Goal: Navigation & Orientation: Find specific page/section

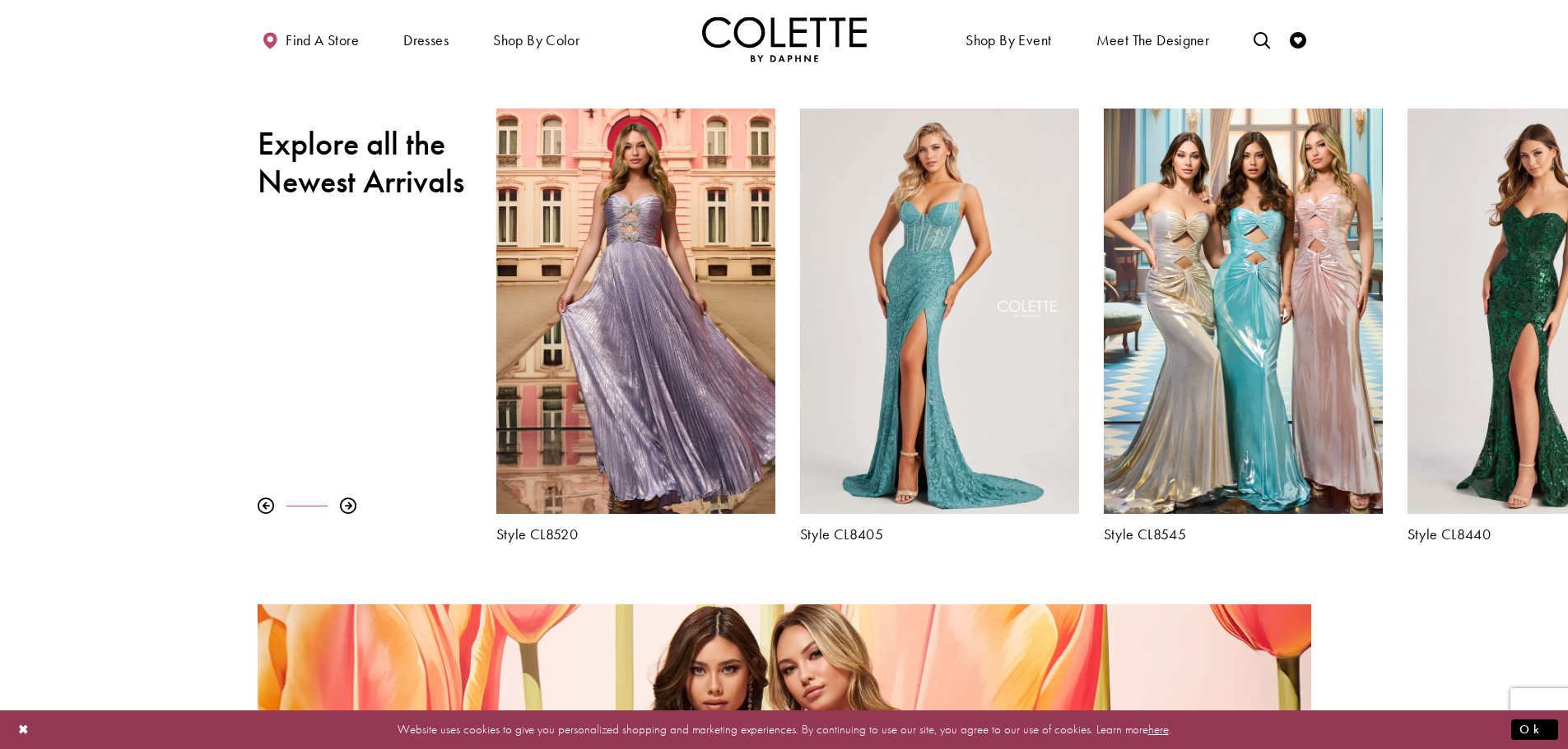
scroll to position [771, 0]
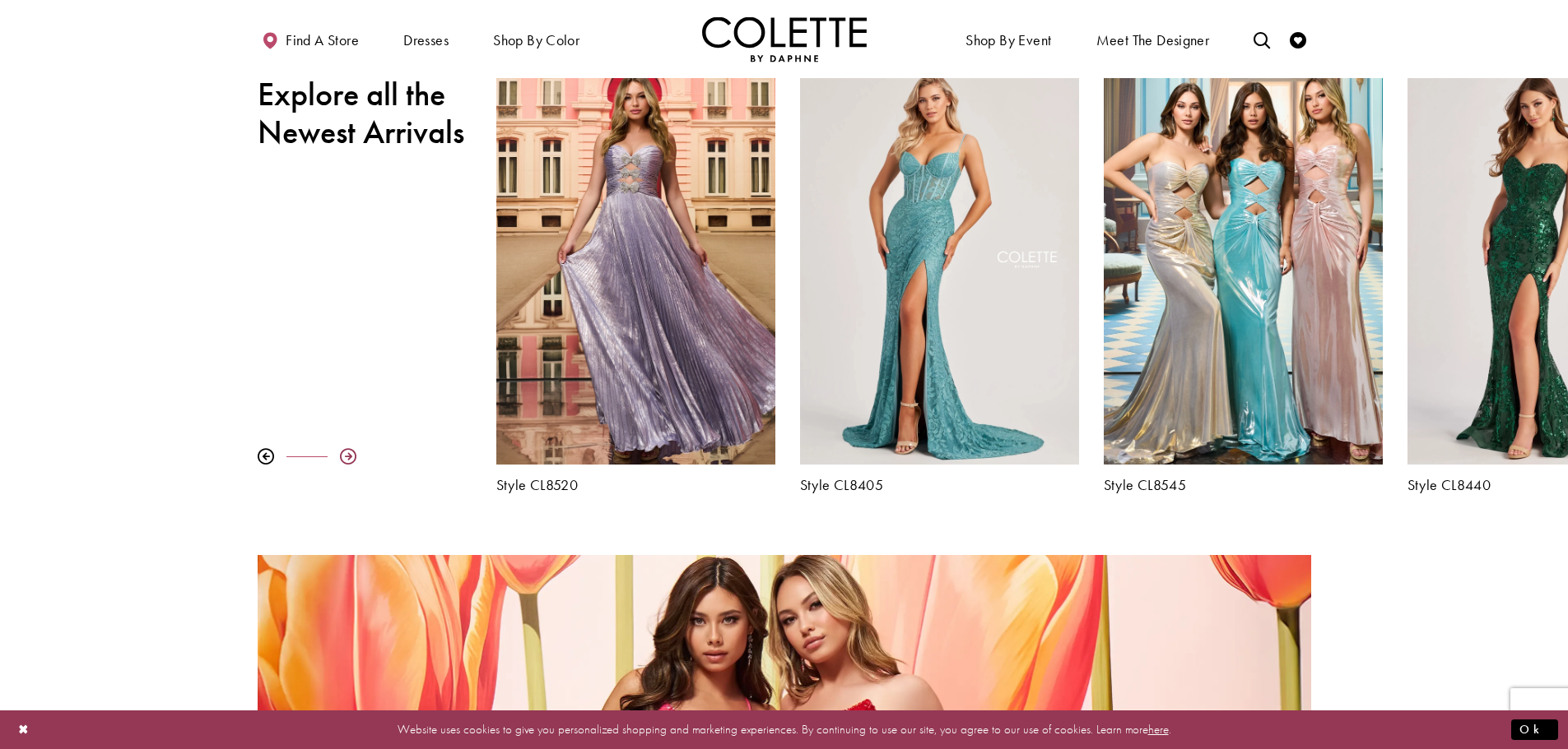
click at [354, 458] on div at bounding box center [347, 456] width 16 height 16
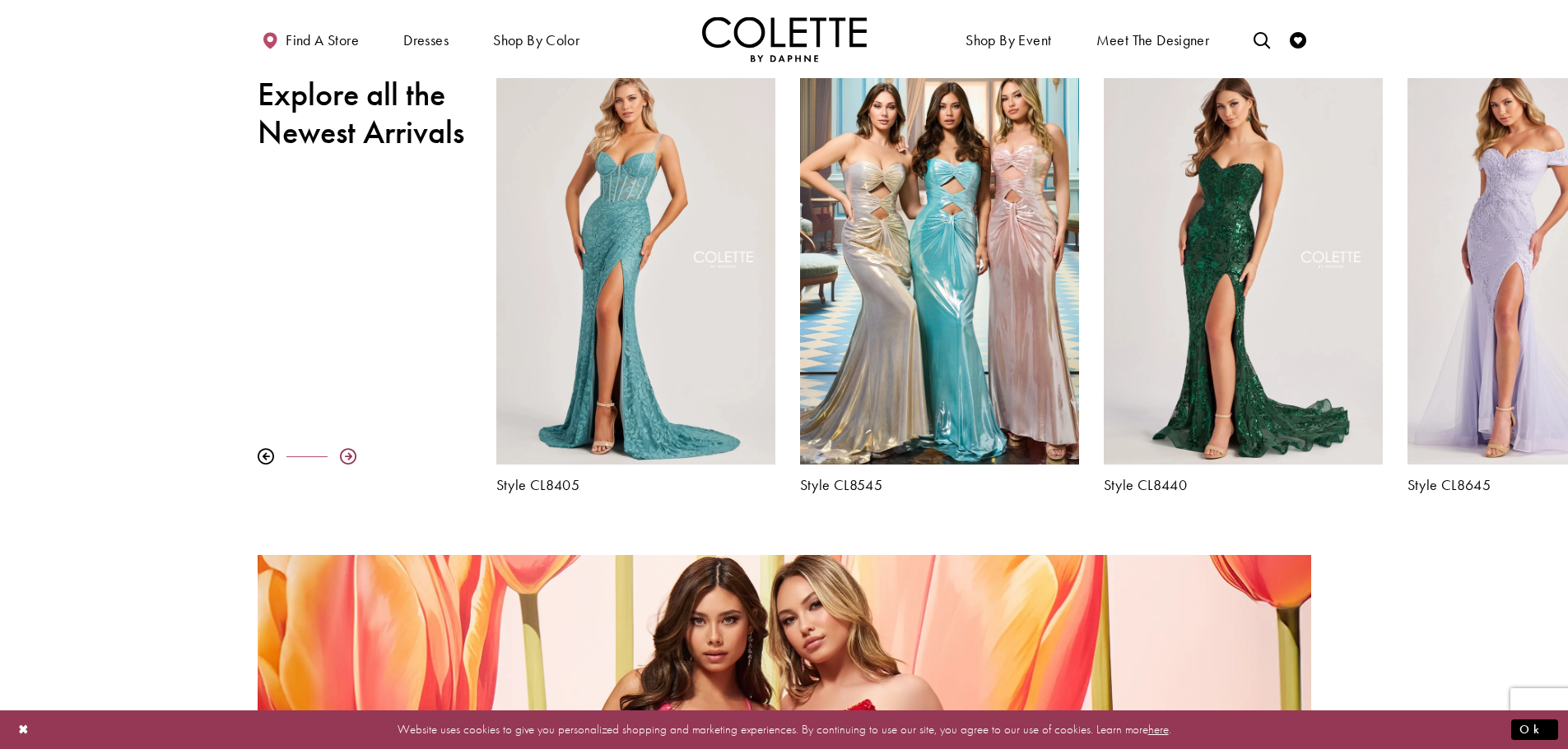
click at [354, 458] on div at bounding box center [347, 456] width 16 height 16
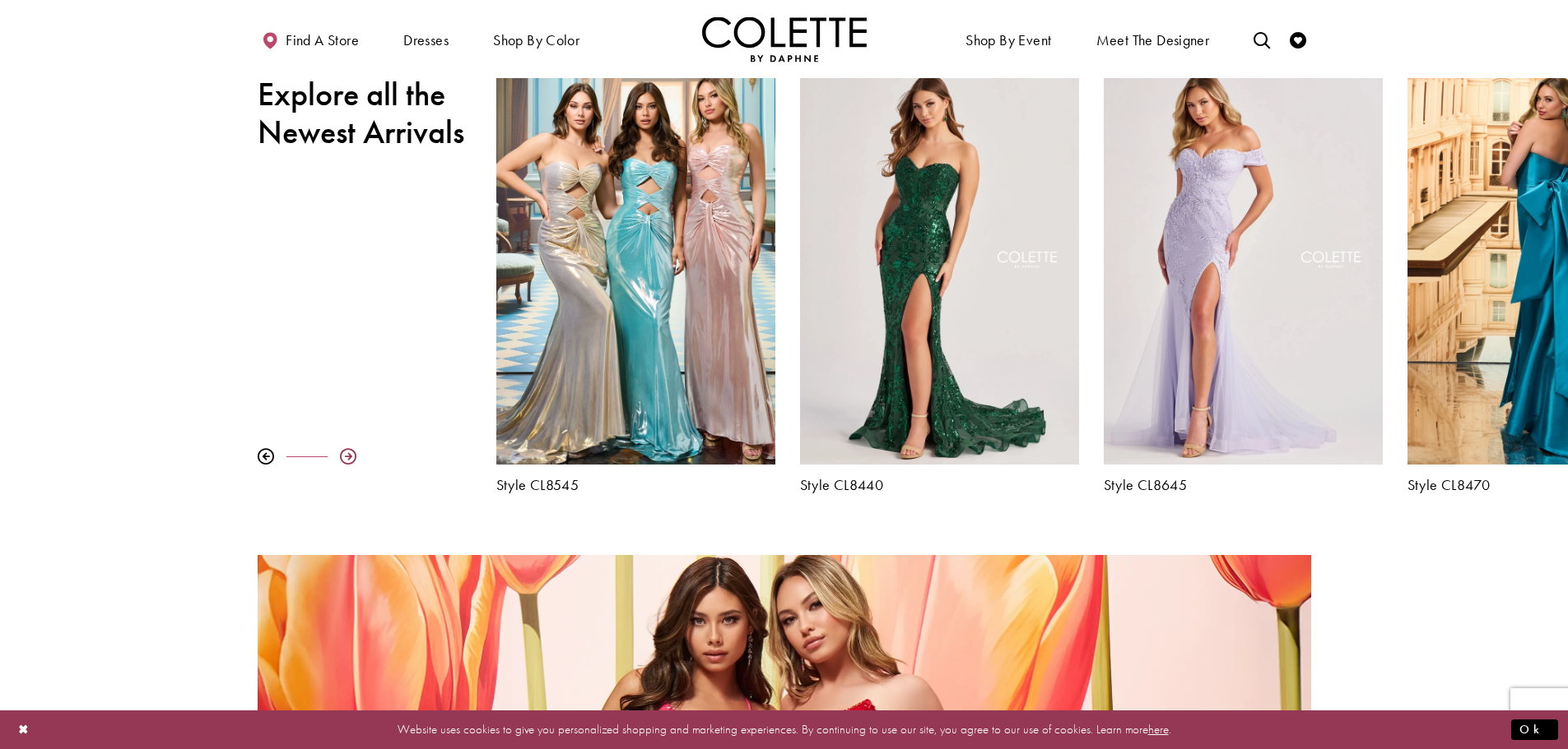
click at [354, 458] on div at bounding box center [347, 456] width 16 height 16
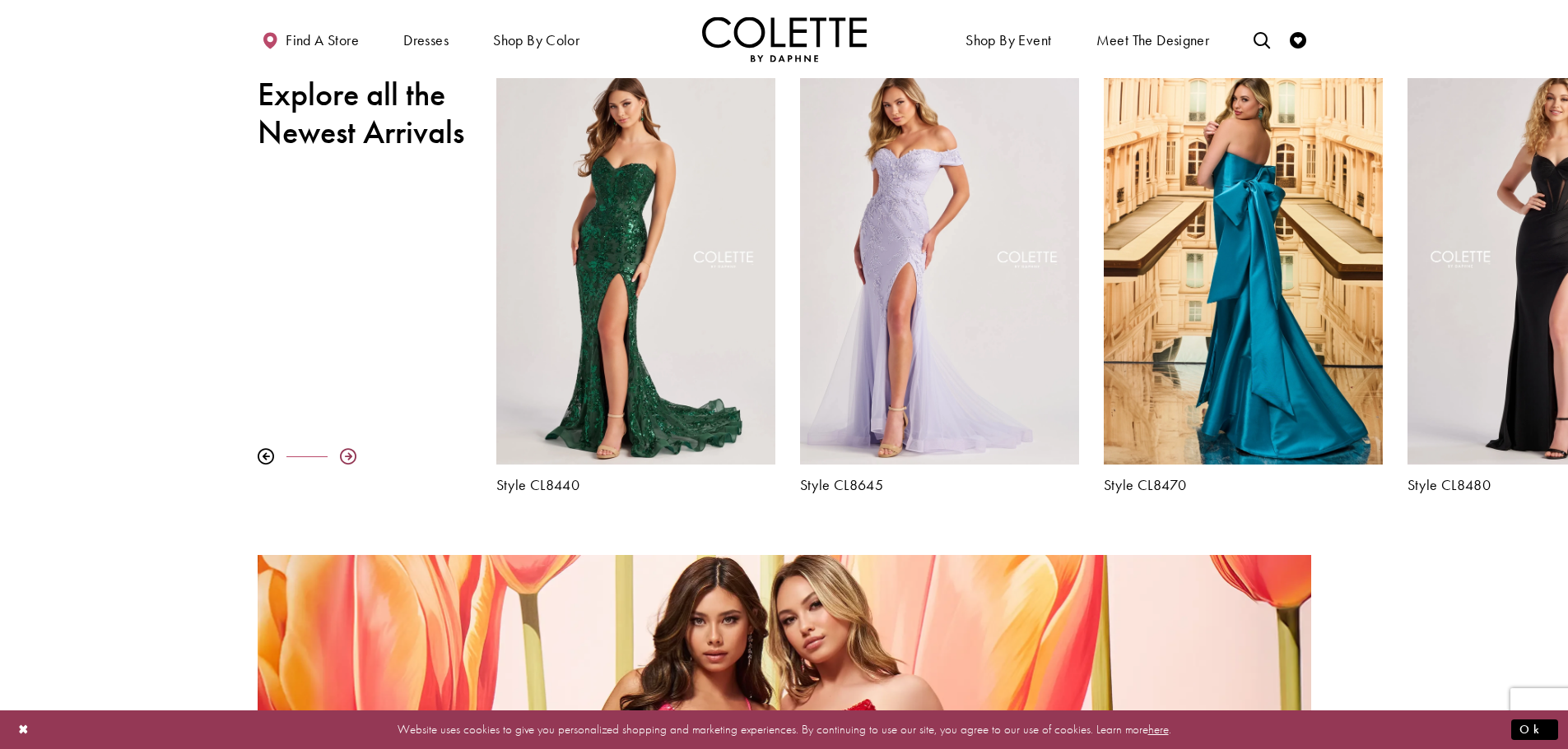
click at [354, 458] on div at bounding box center [347, 456] width 16 height 16
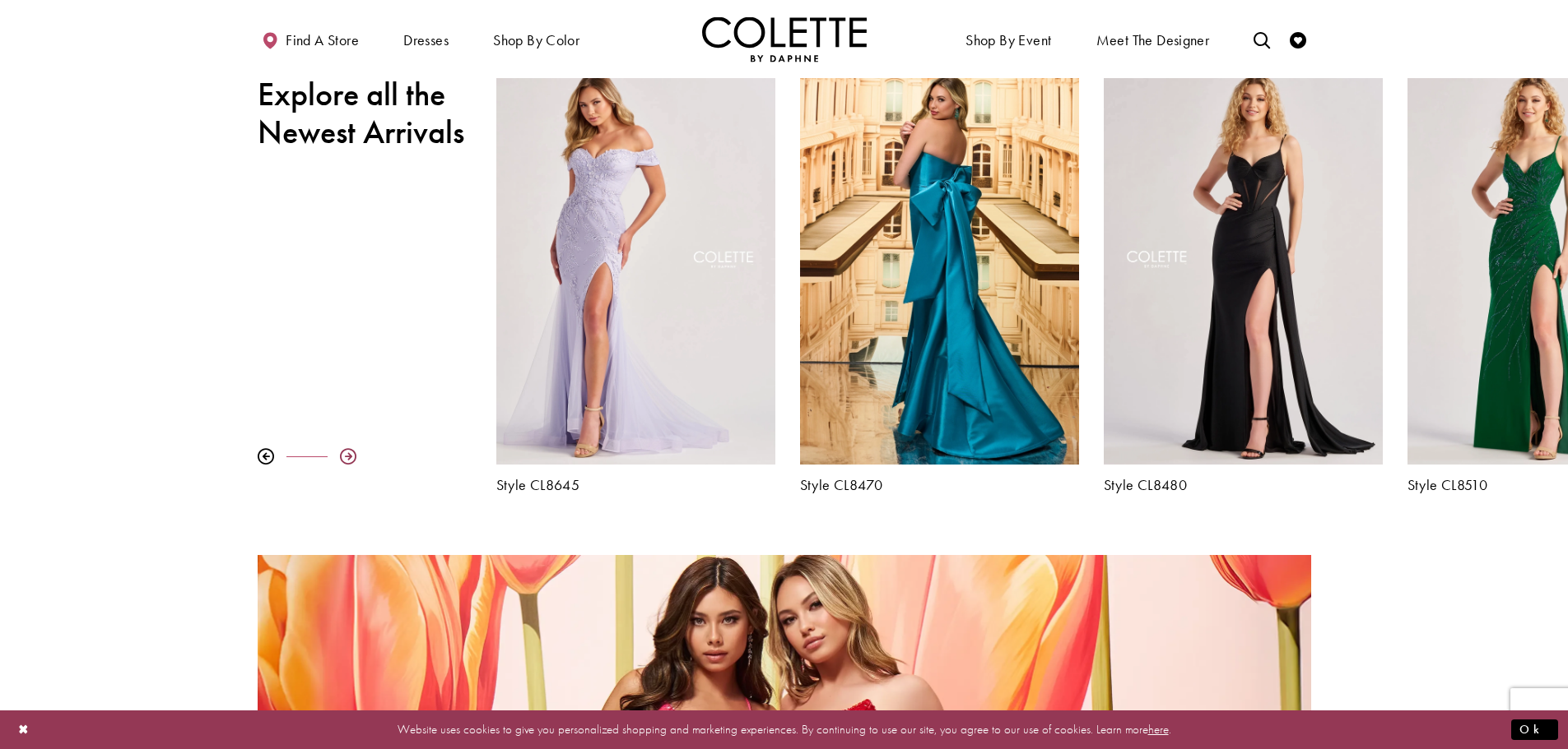
click at [354, 458] on div at bounding box center [347, 456] width 16 height 16
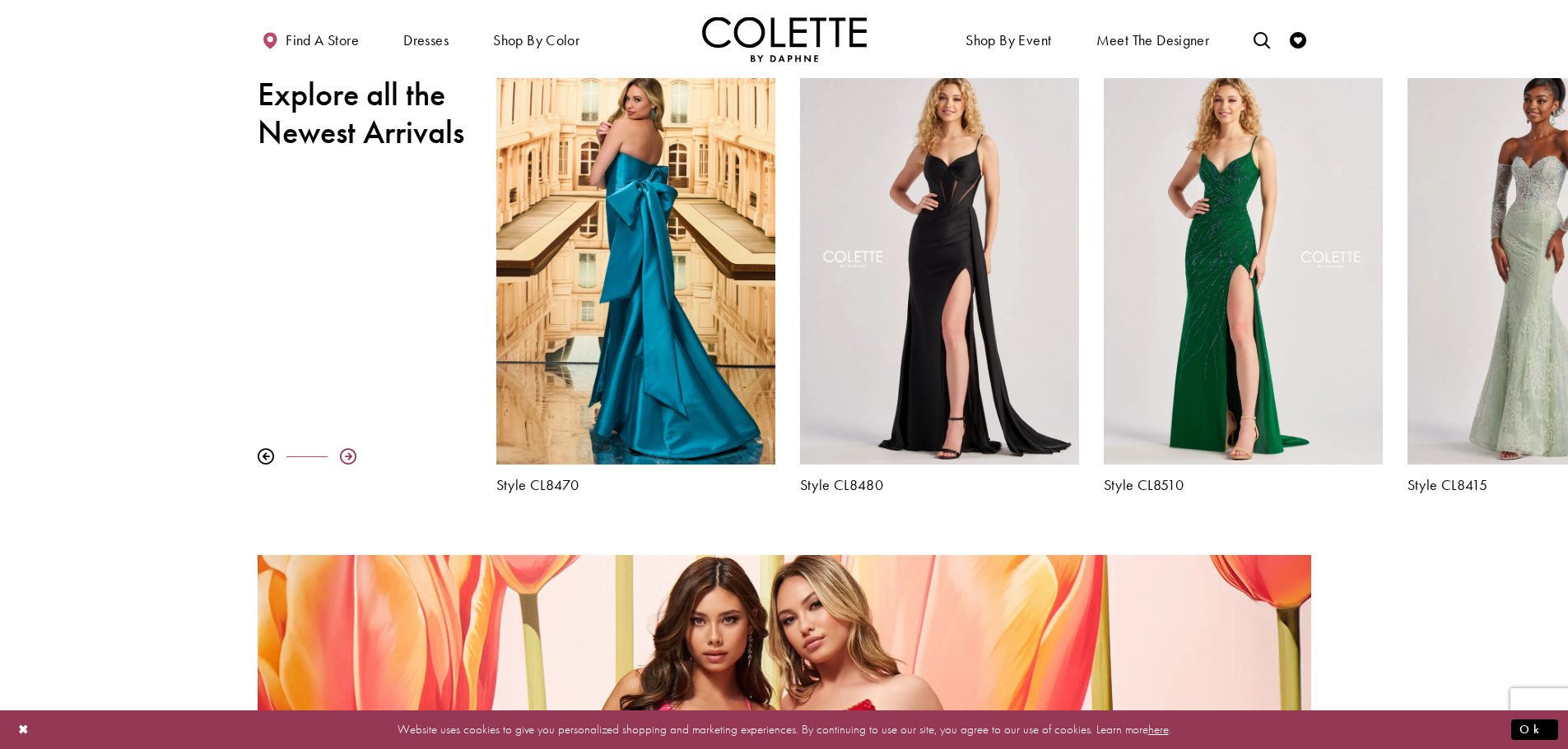
click at [354, 458] on div at bounding box center [347, 456] width 16 height 16
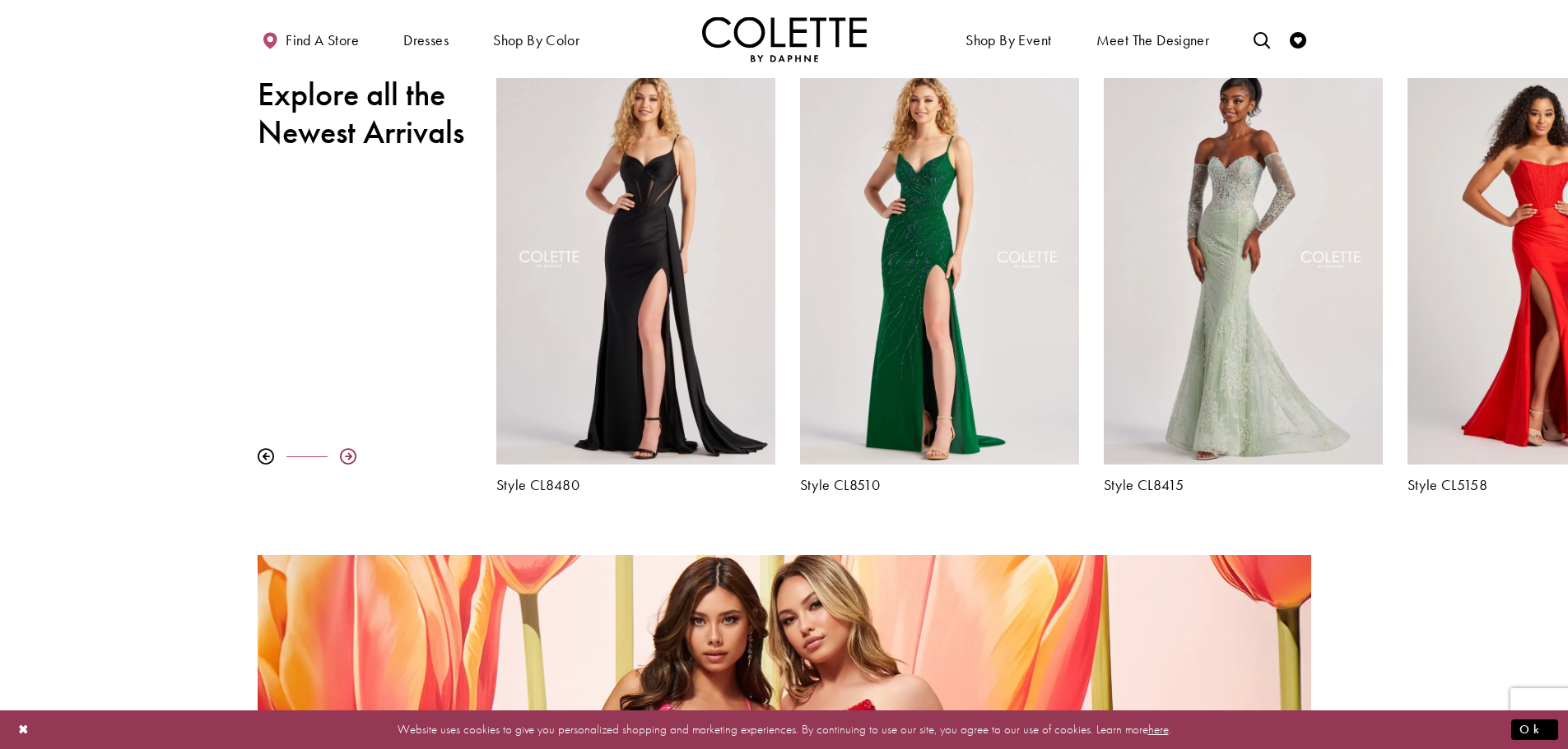
click at [354, 458] on div at bounding box center [347, 456] width 16 height 16
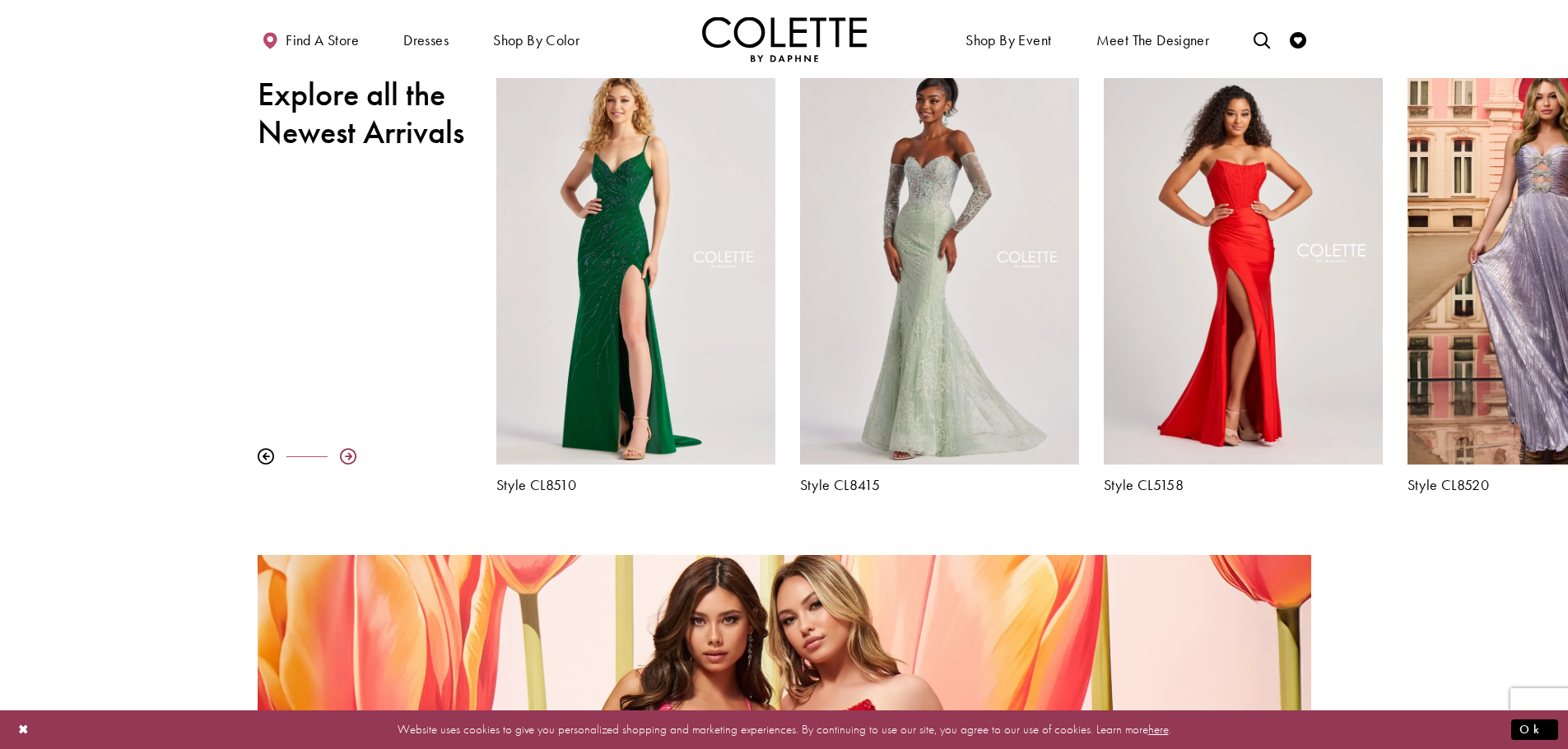
click at [354, 459] on div at bounding box center [347, 456] width 16 height 16
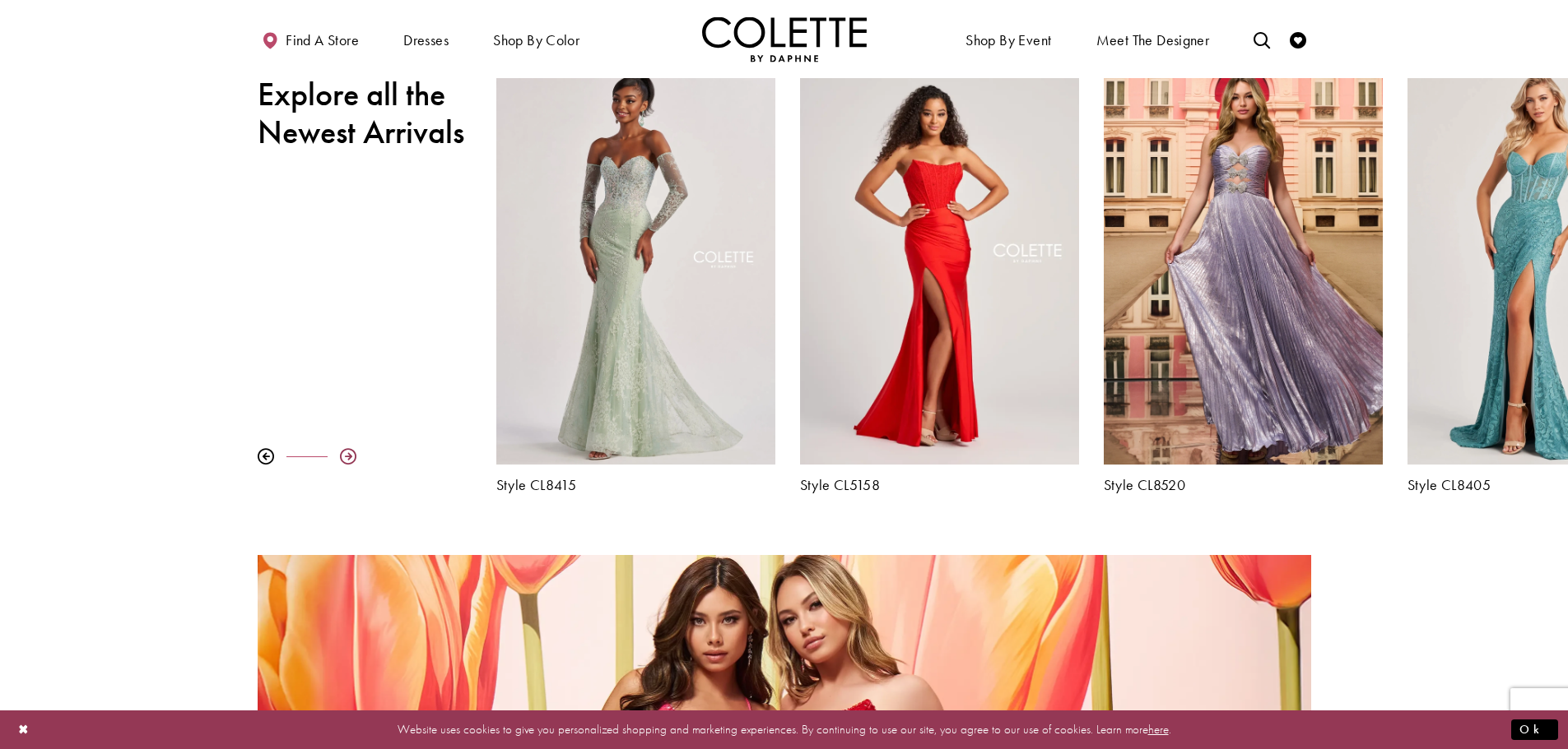
click at [354, 459] on div at bounding box center [347, 456] width 16 height 16
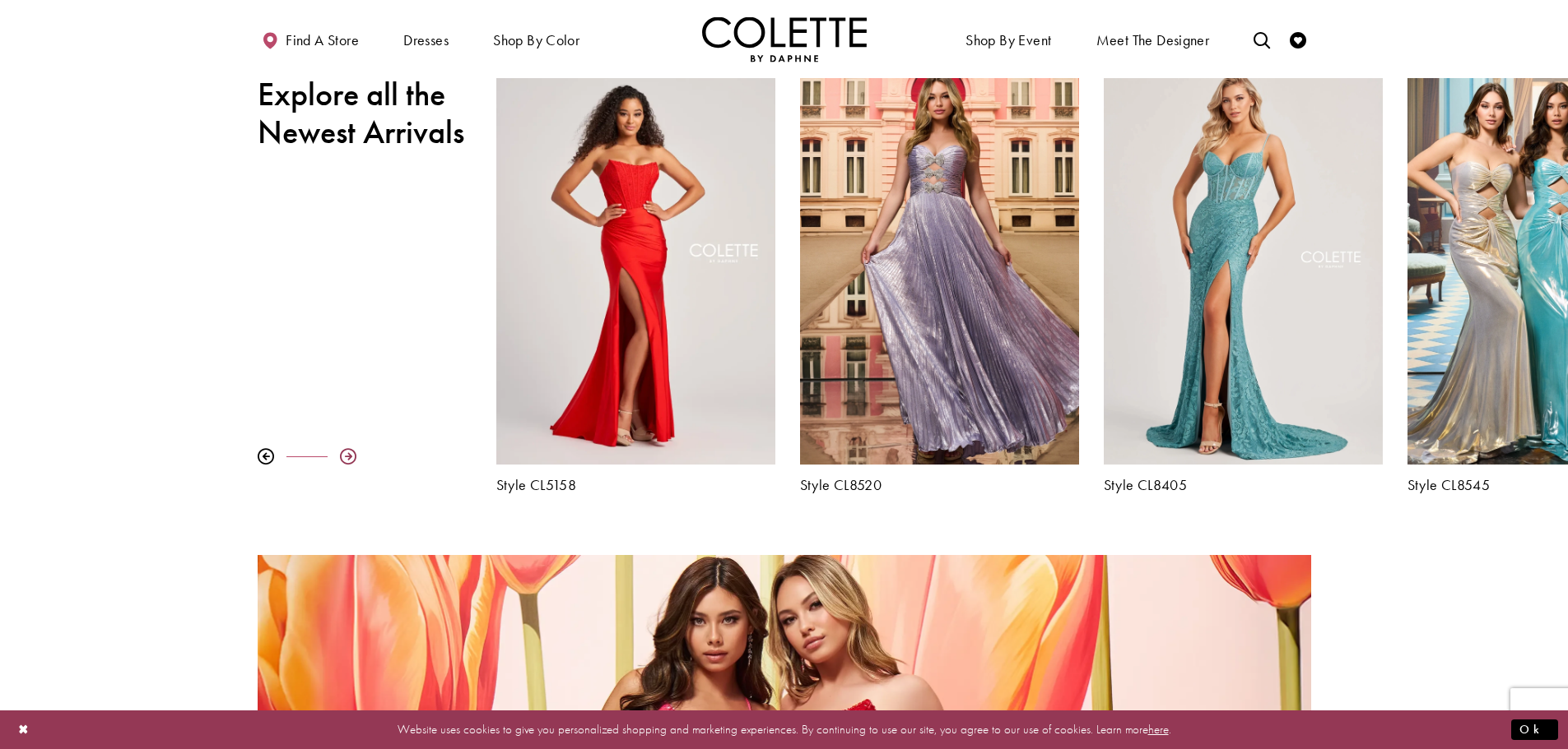
click at [354, 459] on div at bounding box center [347, 456] width 16 height 16
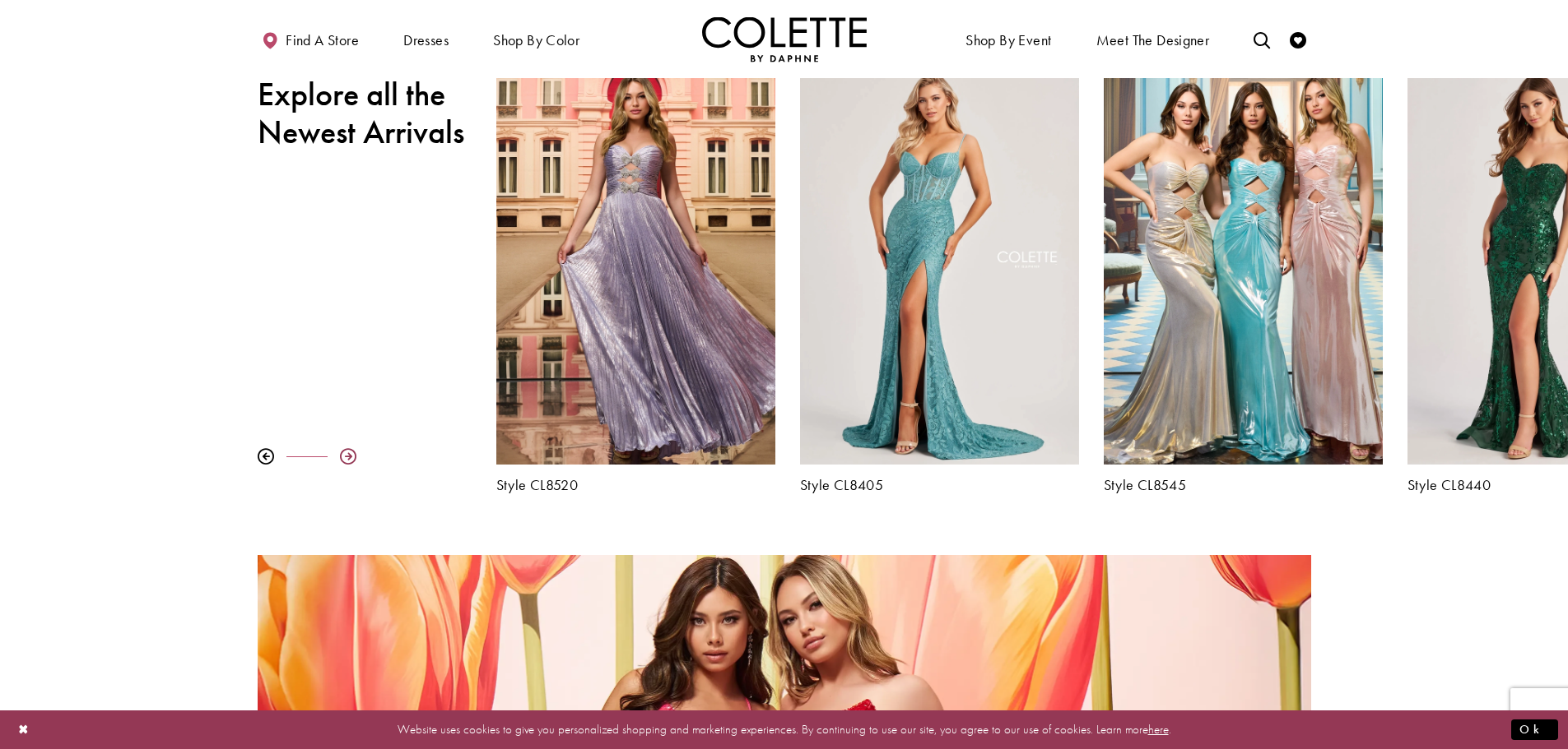
click at [354, 459] on div at bounding box center [347, 456] width 16 height 16
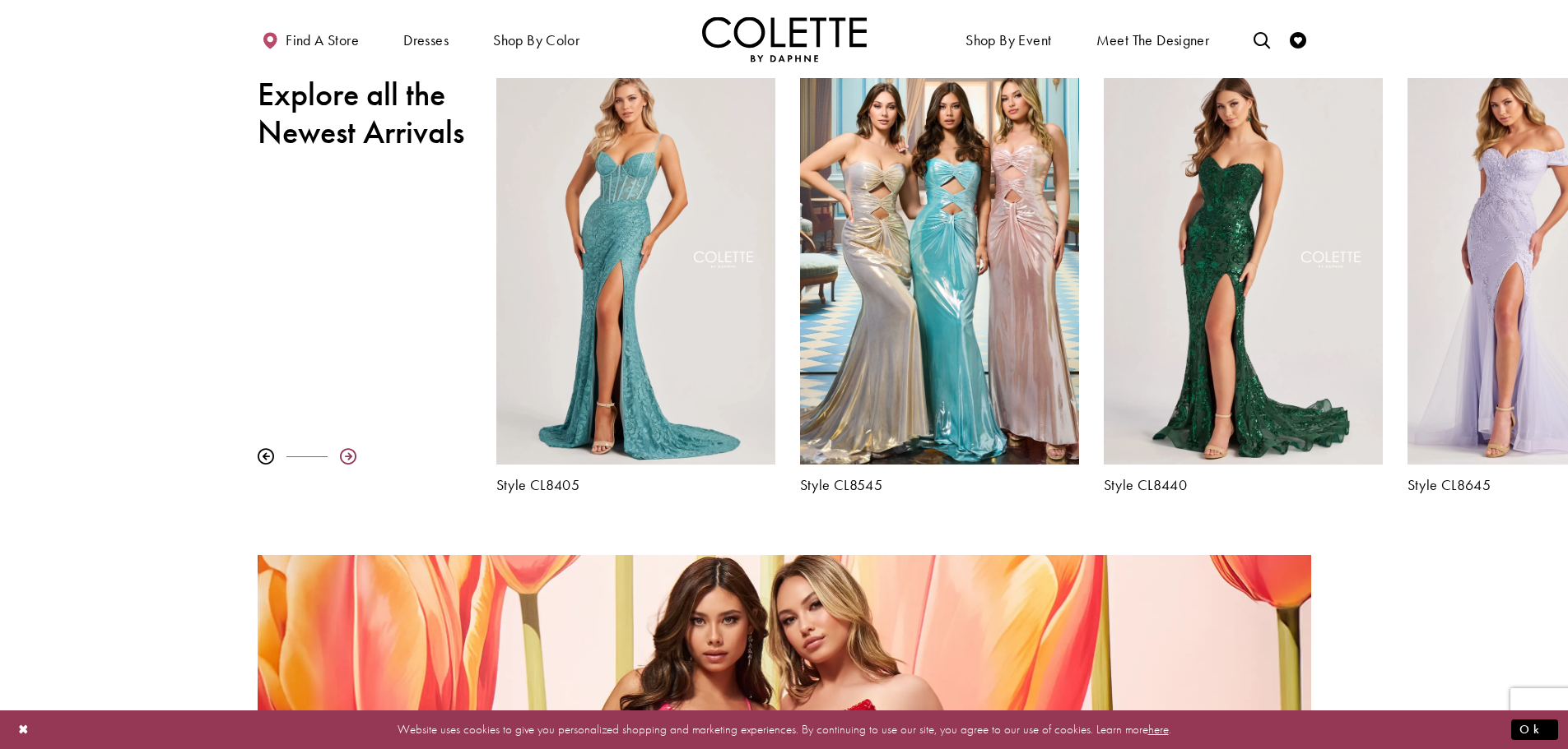
click at [354, 459] on div at bounding box center [347, 456] width 16 height 16
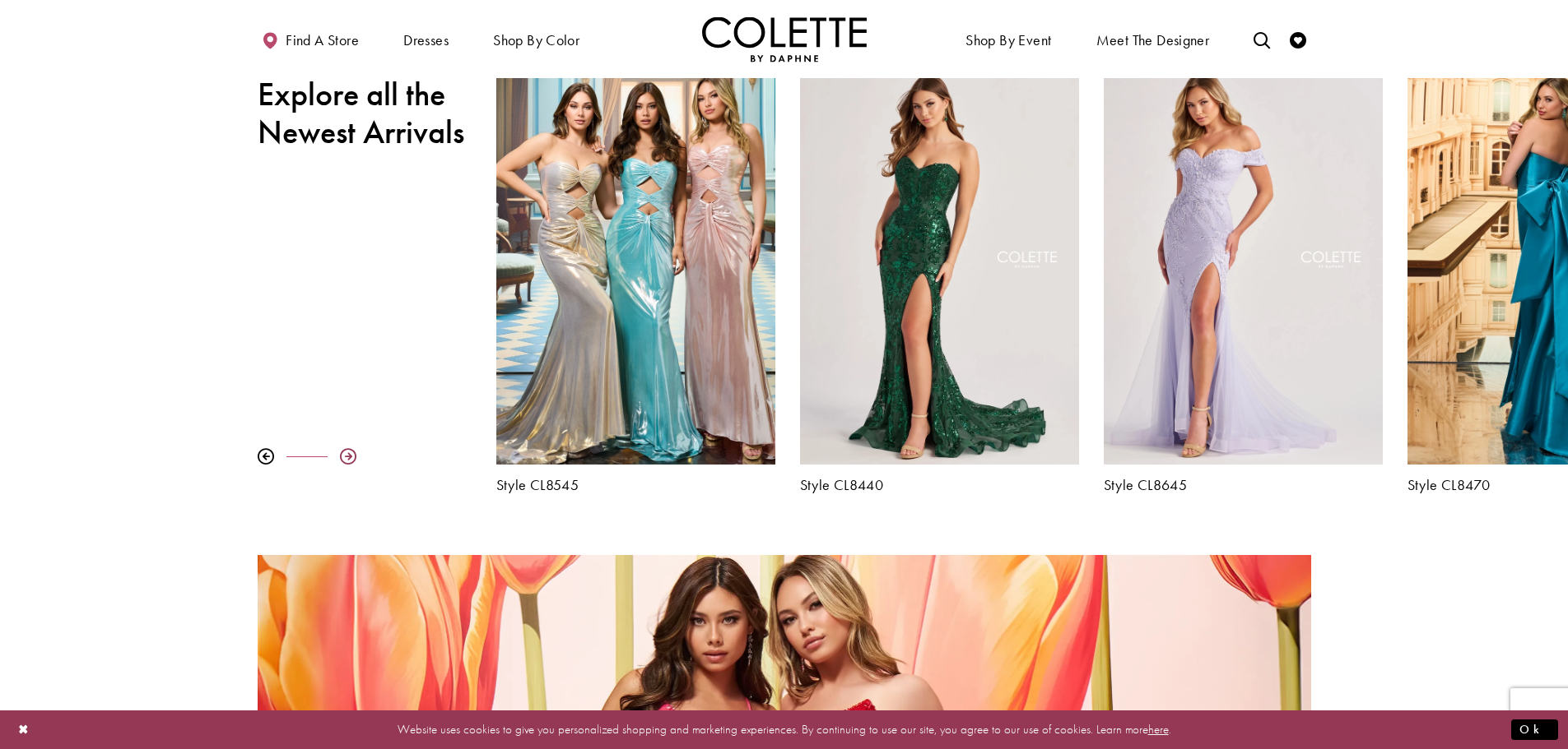
click at [354, 459] on div at bounding box center [347, 456] width 16 height 16
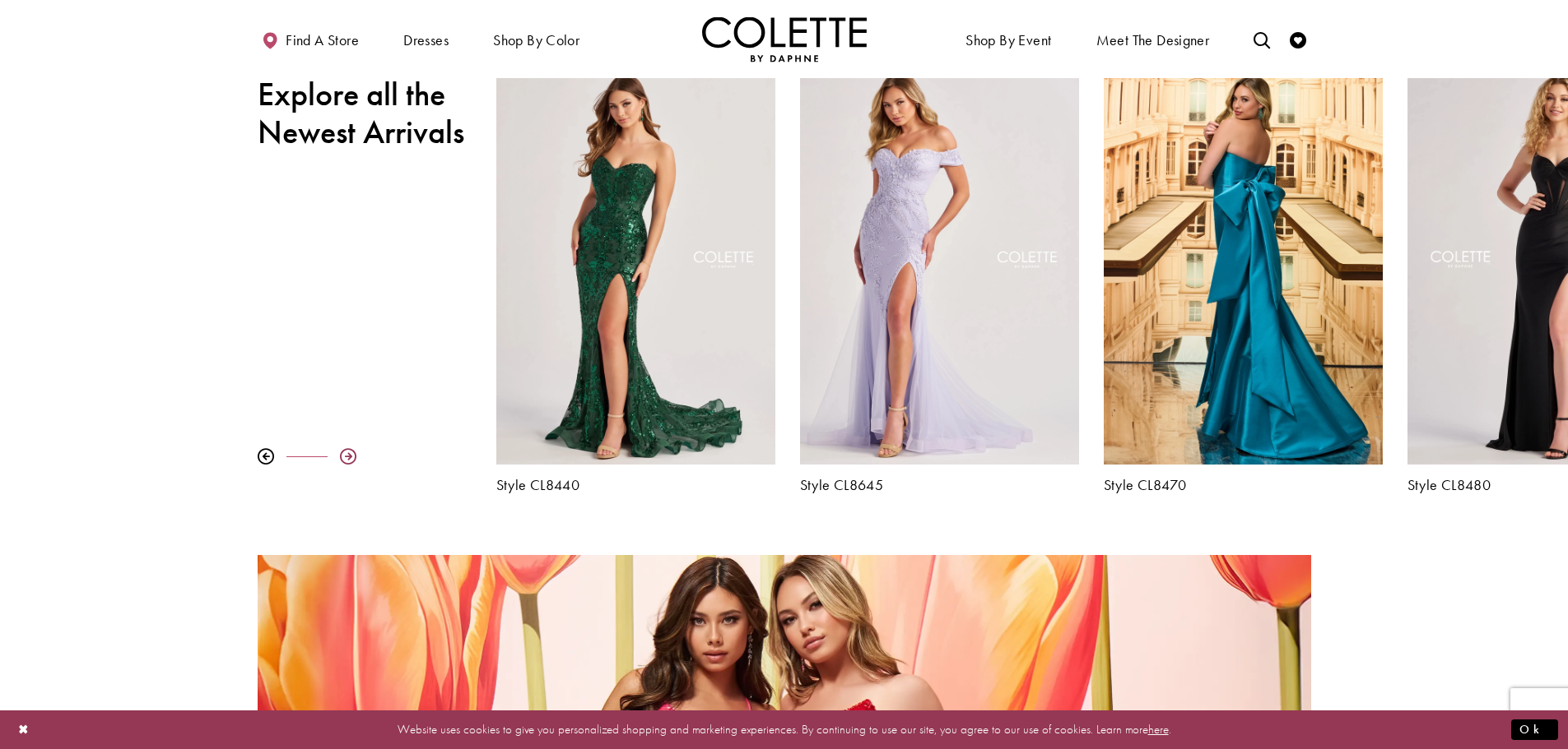
click at [354, 459] on div at bounding box center [347, 456] width 16 height 16
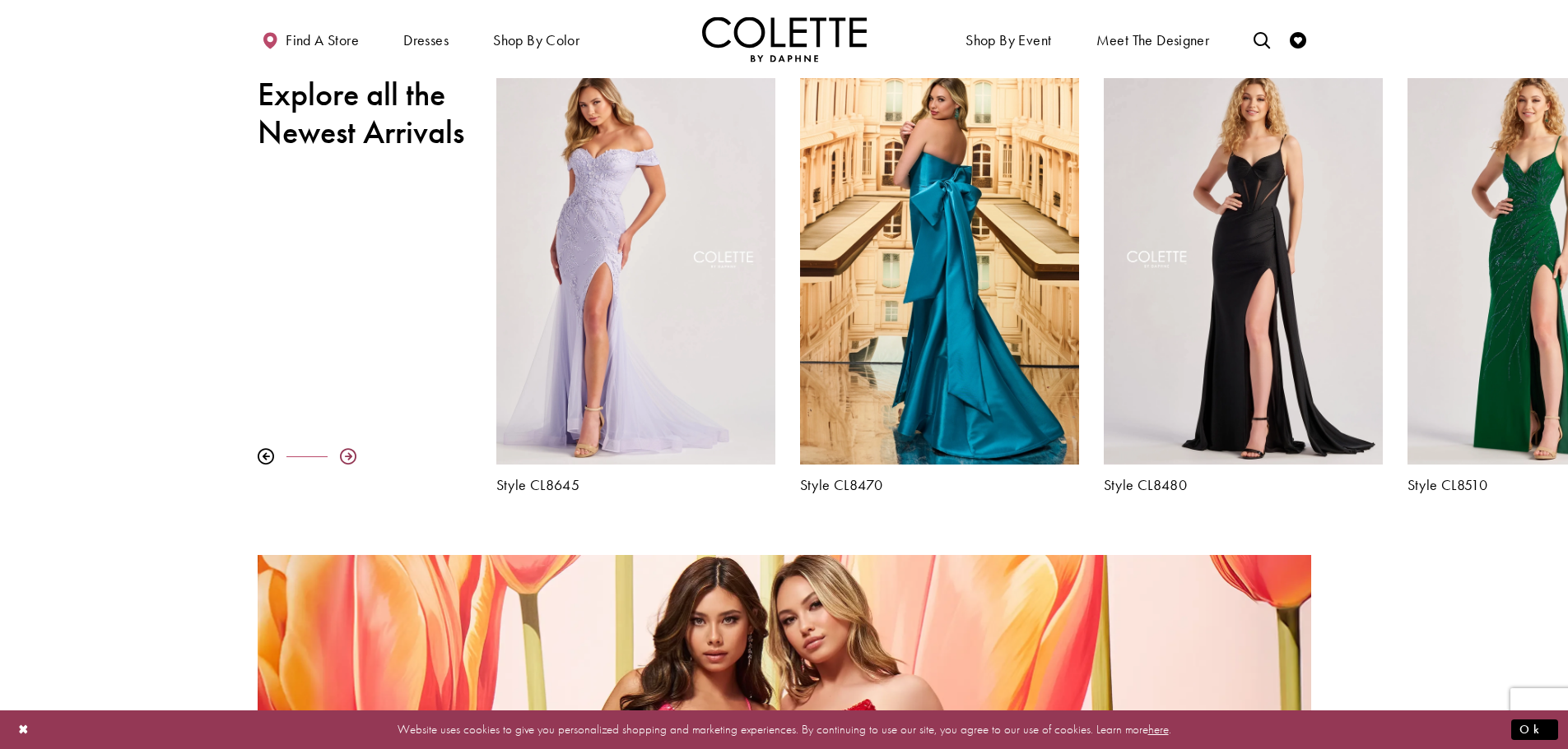
click at [354, 459] on div at bounding box center [347, 456] width 16 height 16
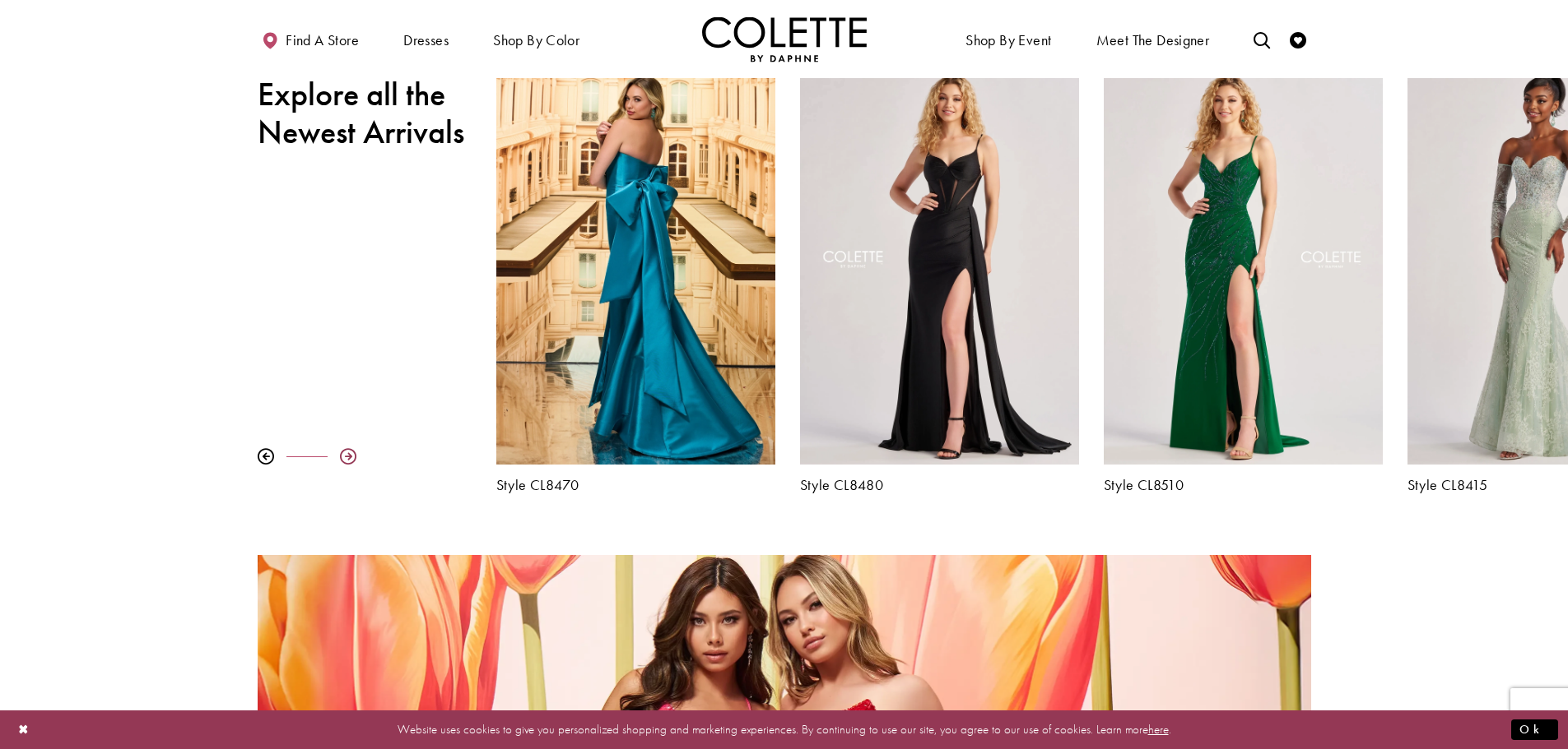
click at [354, 461] on div at bounding box center [347, 456] width 16 height 16
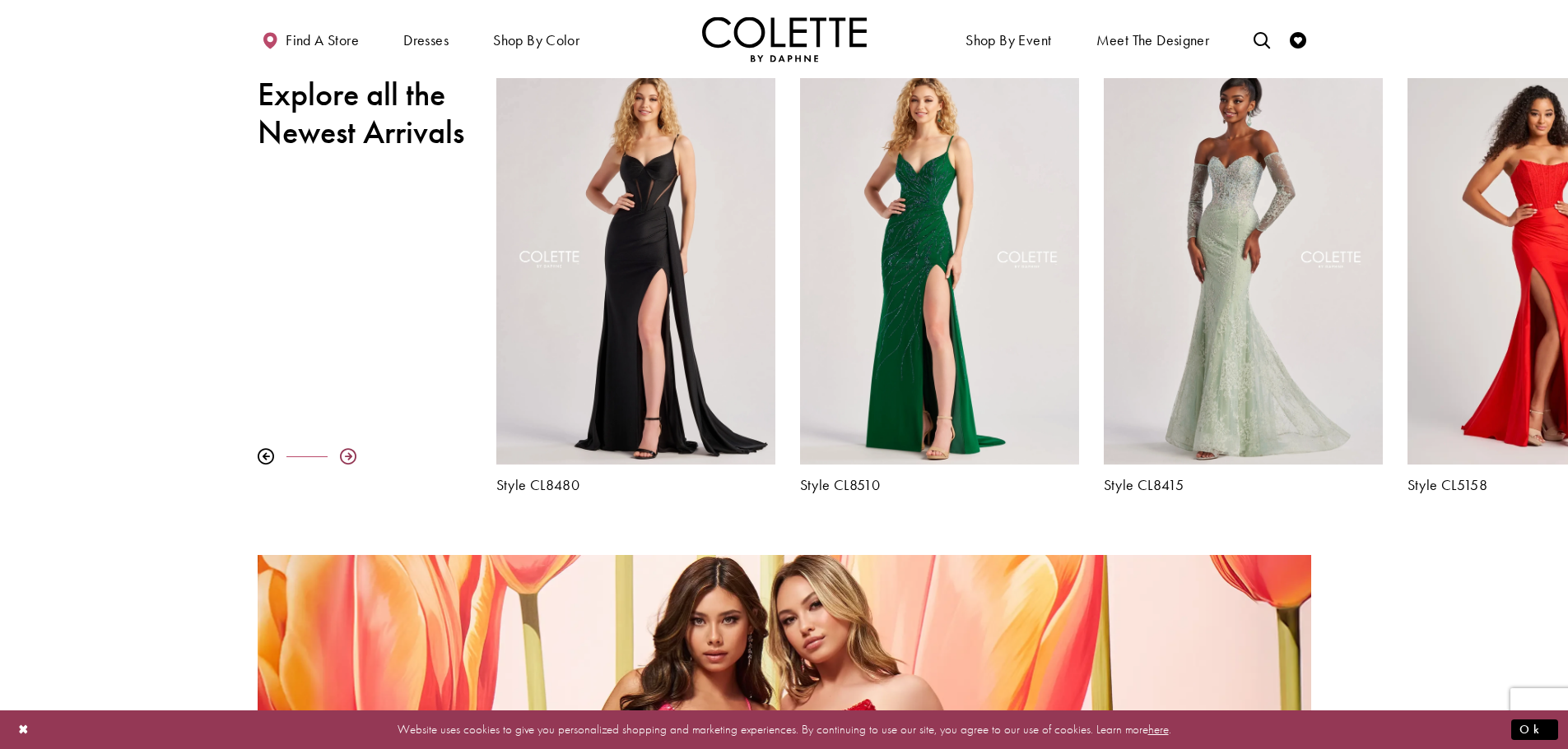
click at [354, 461] on div at bounding box center [347, 456] width 16 height 16
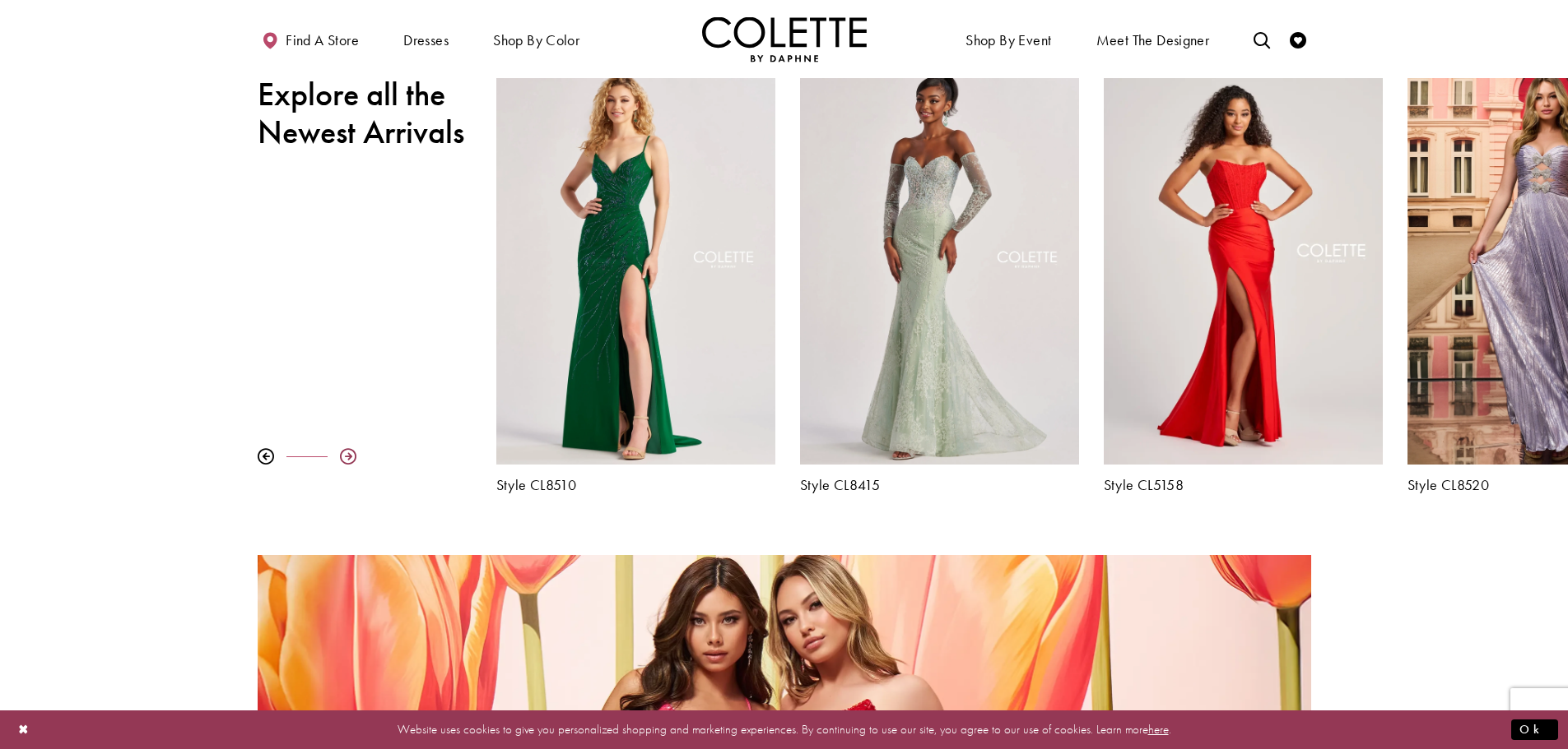
click at [354, 461] on div at bounding box center [347, 456] width 16 height 16
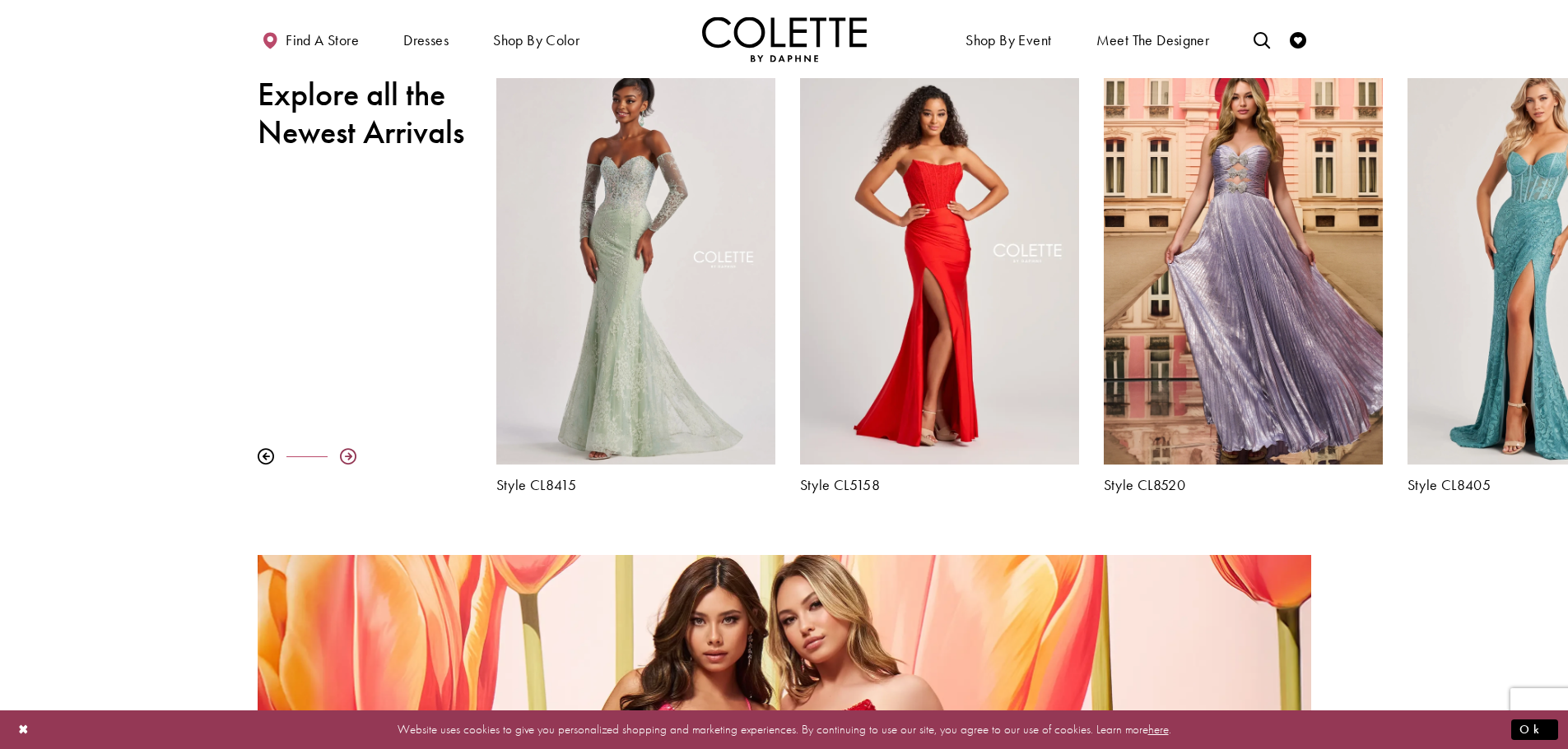
click at [354, 461] on div at bounding box center [347, 456] width 16 height 16
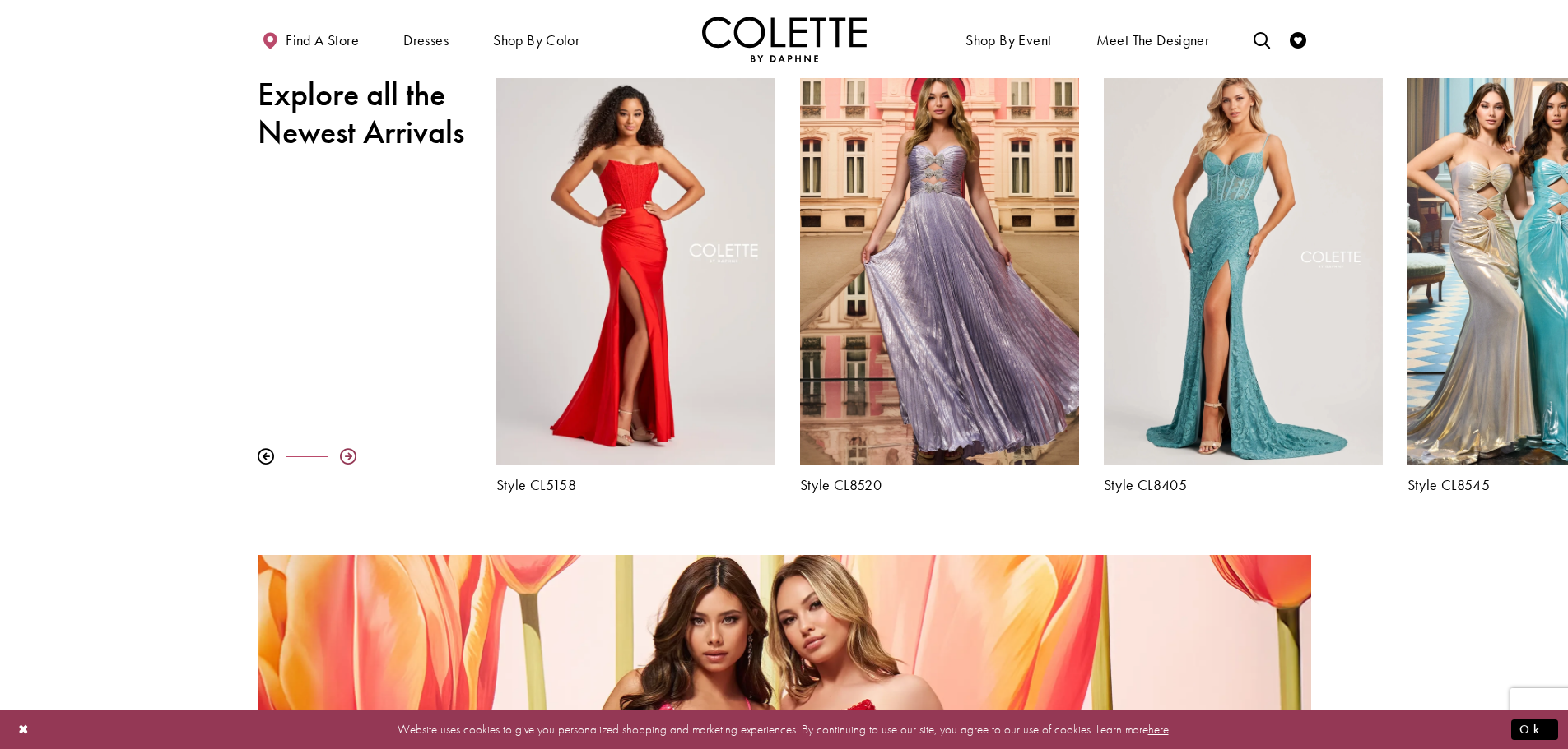
click at [354, 462] on div at bounding box center [347, 456] width 16 height 16
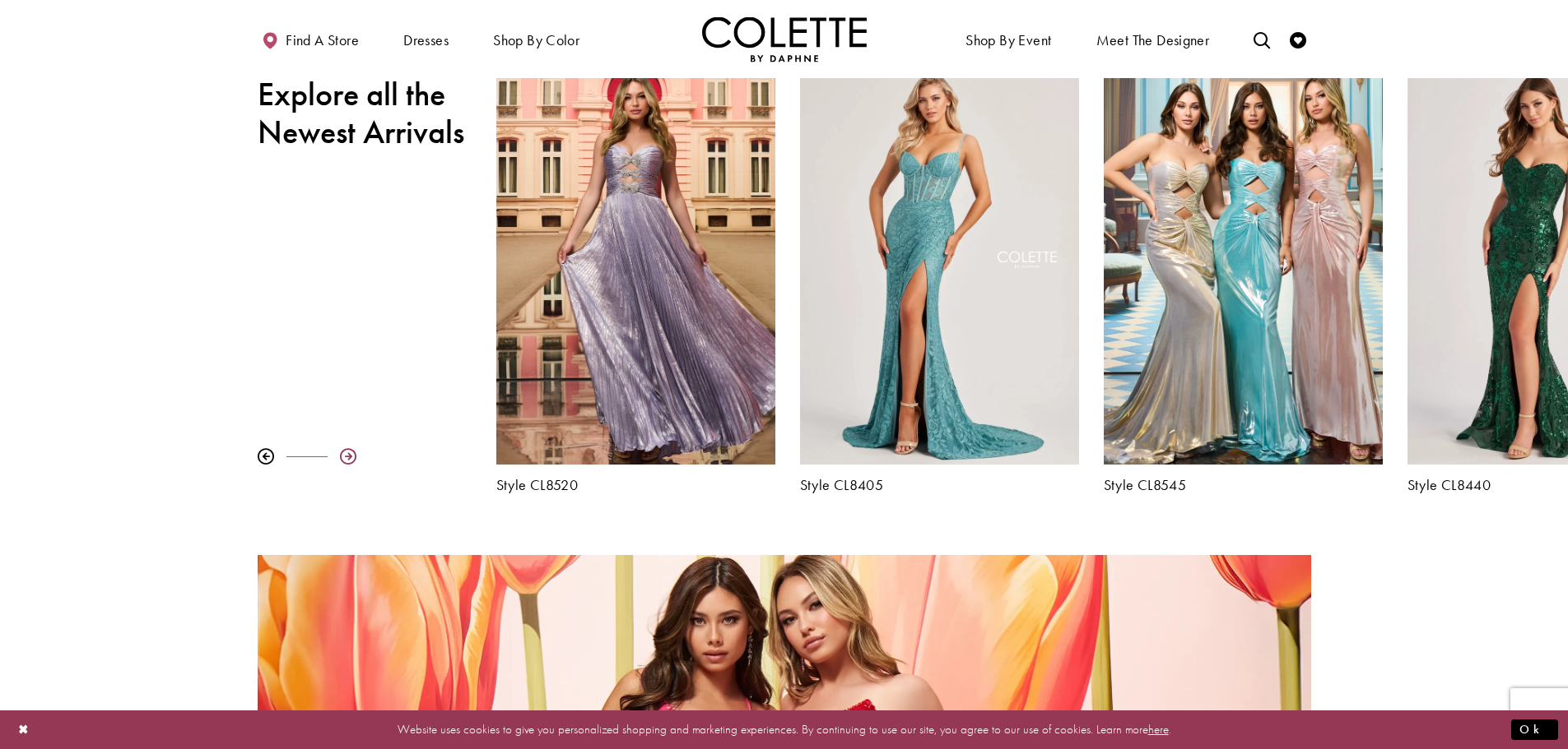
click at [354, 462] on div at bounding box center [347, 456] width 16 height 16
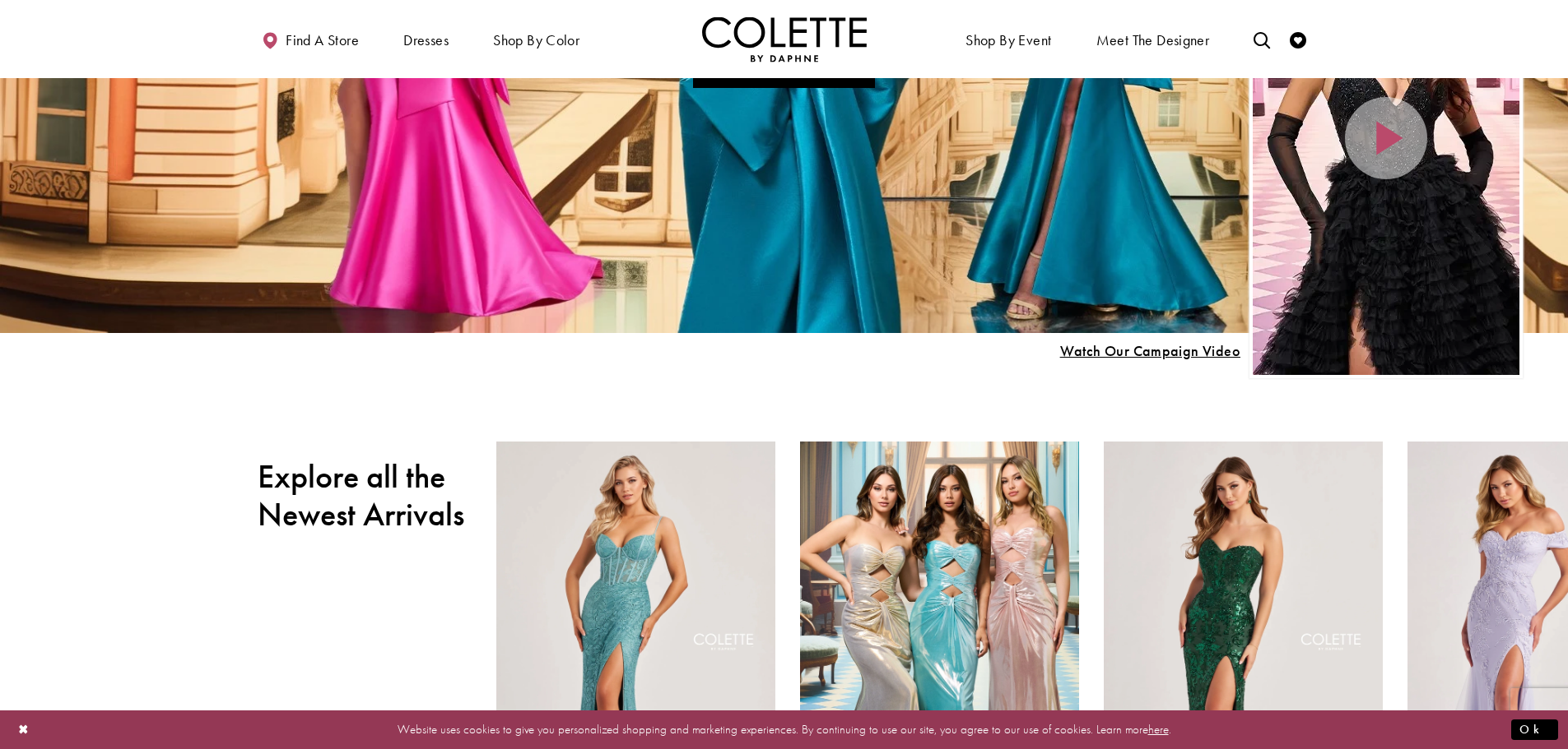
scroll to position [359, 0]
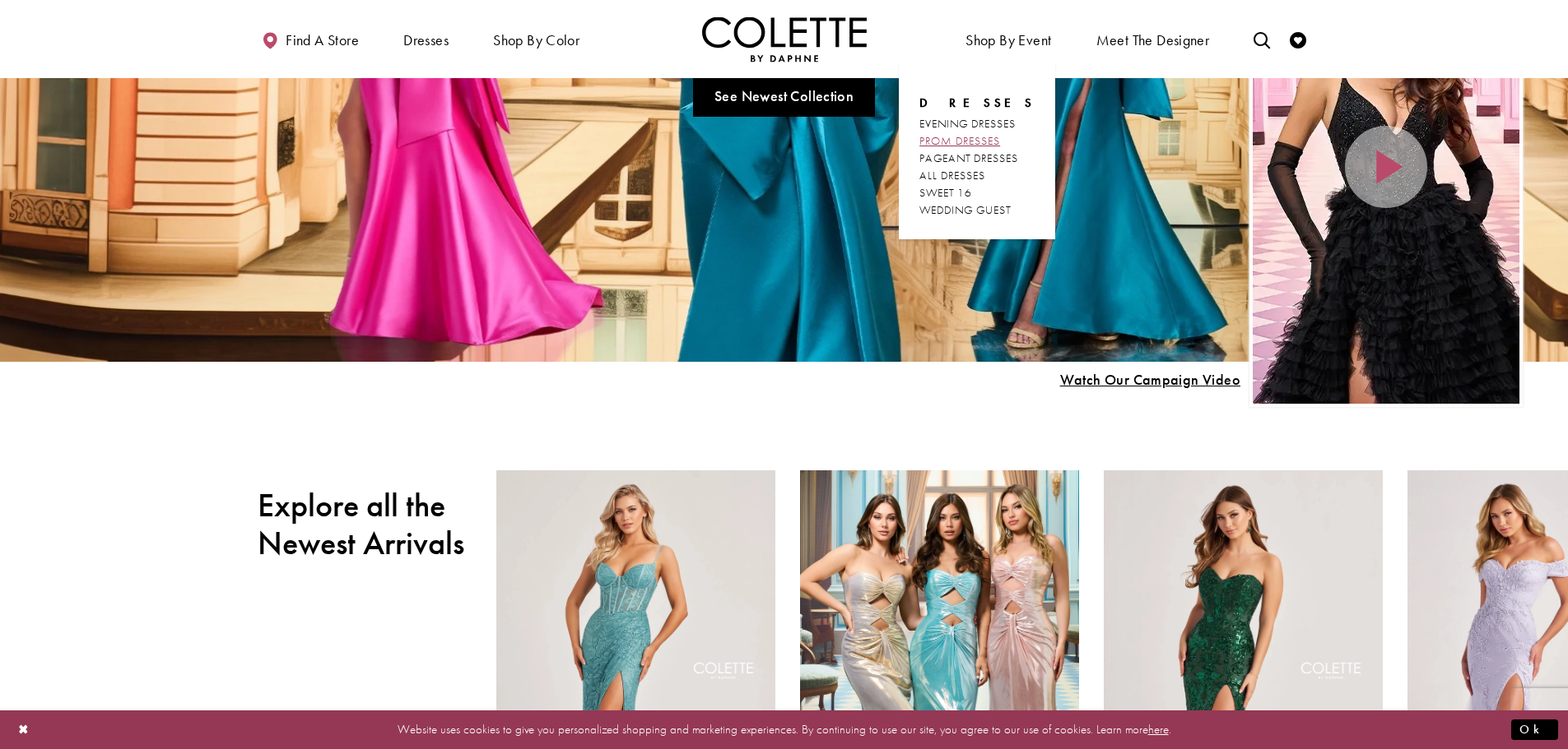
click at [971, 136] on span "PROM DRESSES" at bounding box center [959, 141] width 80 height 15
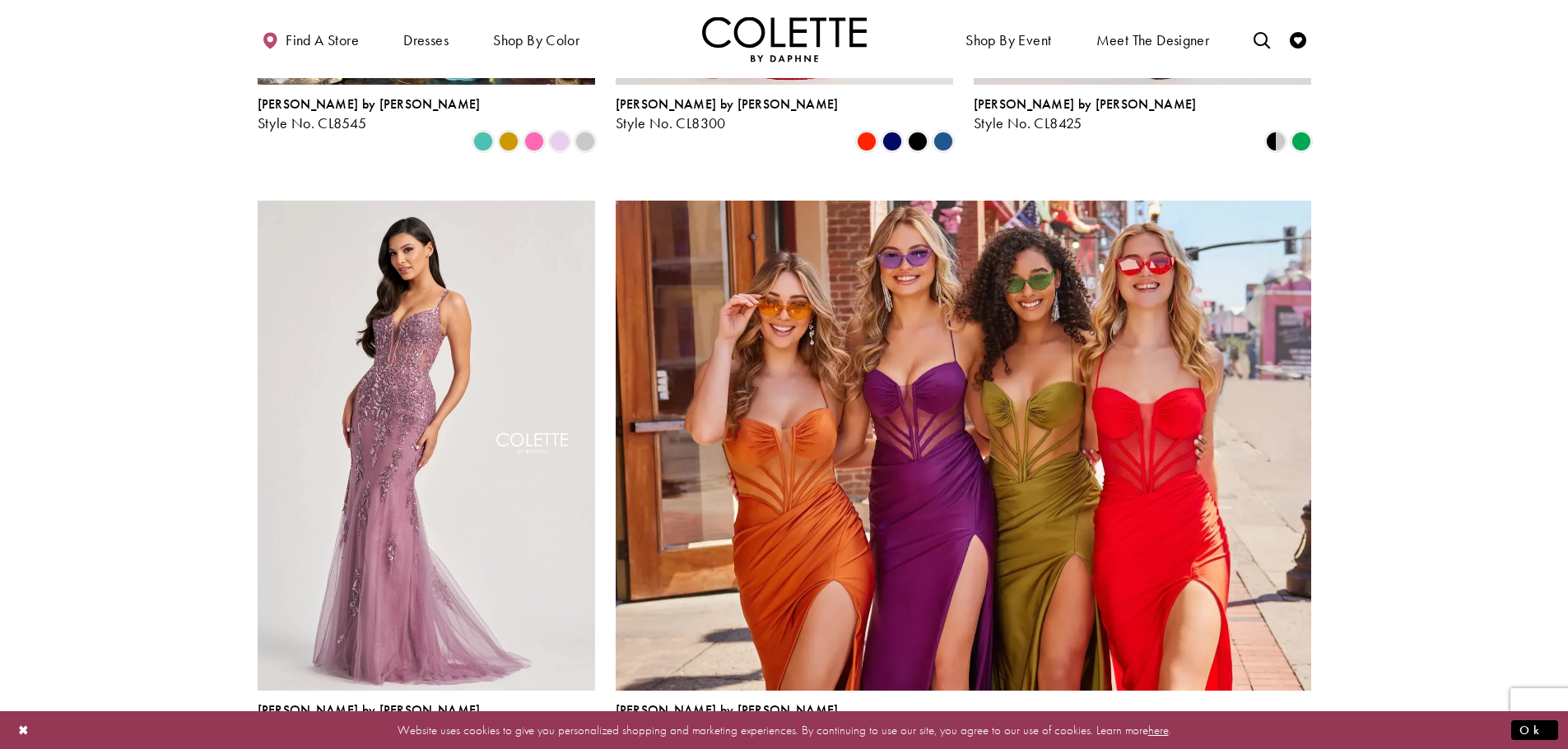
scroll to position [3372, 0]
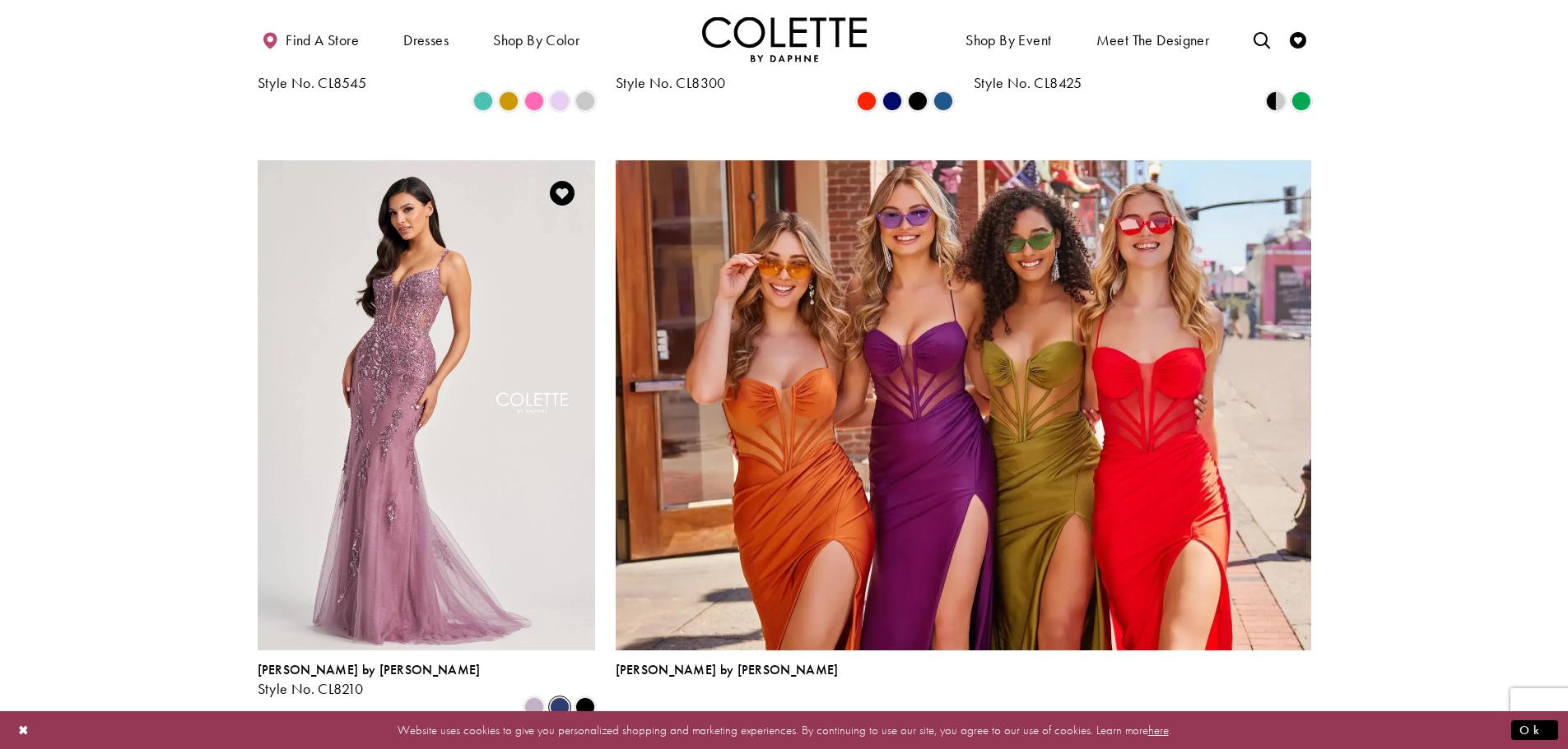
click at [557, 697] on span "Product List" at bounding box center [559, 706] width 20 height 20
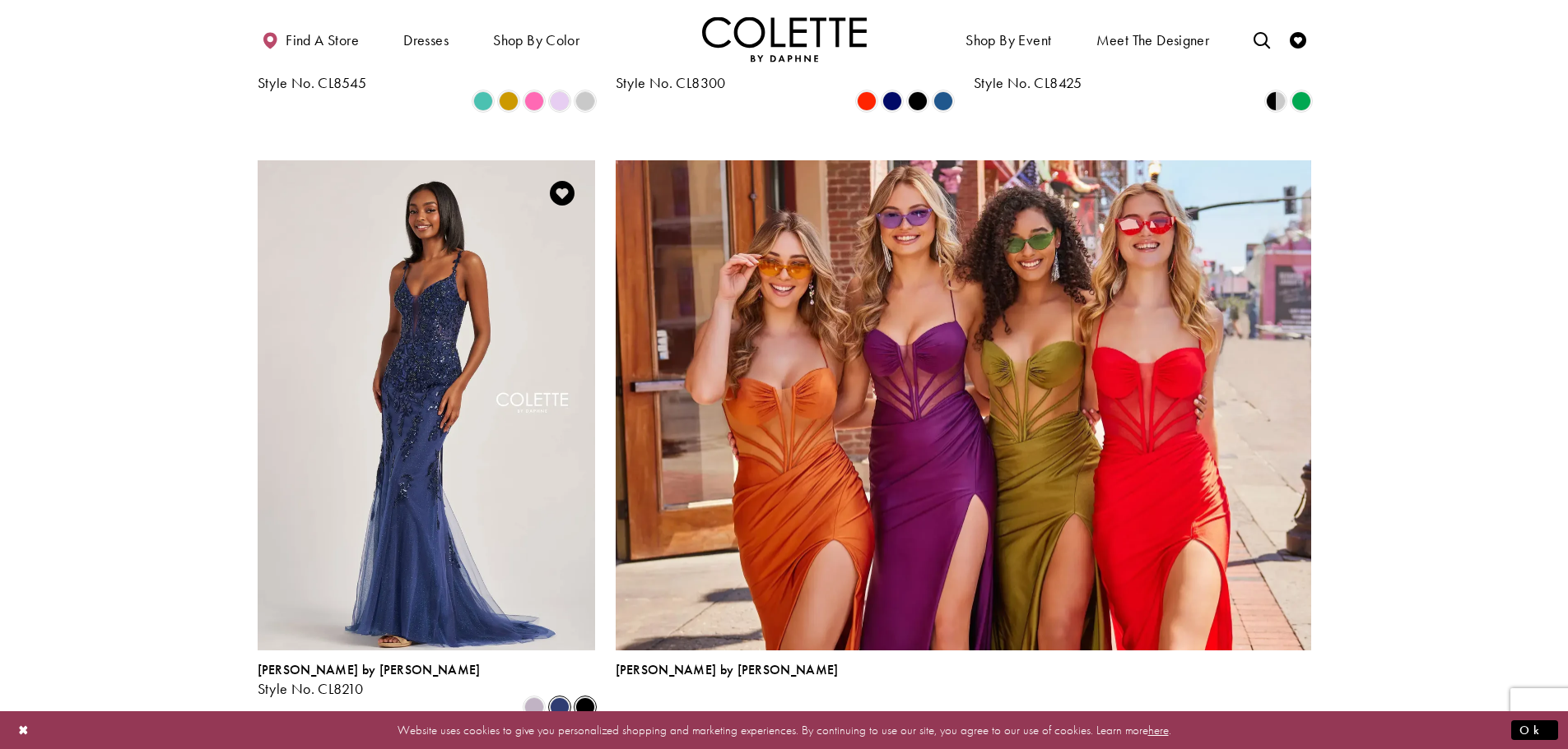
click at [594, 697] on icon "Product List" at bounding box center [585, 706] width 20 height 20
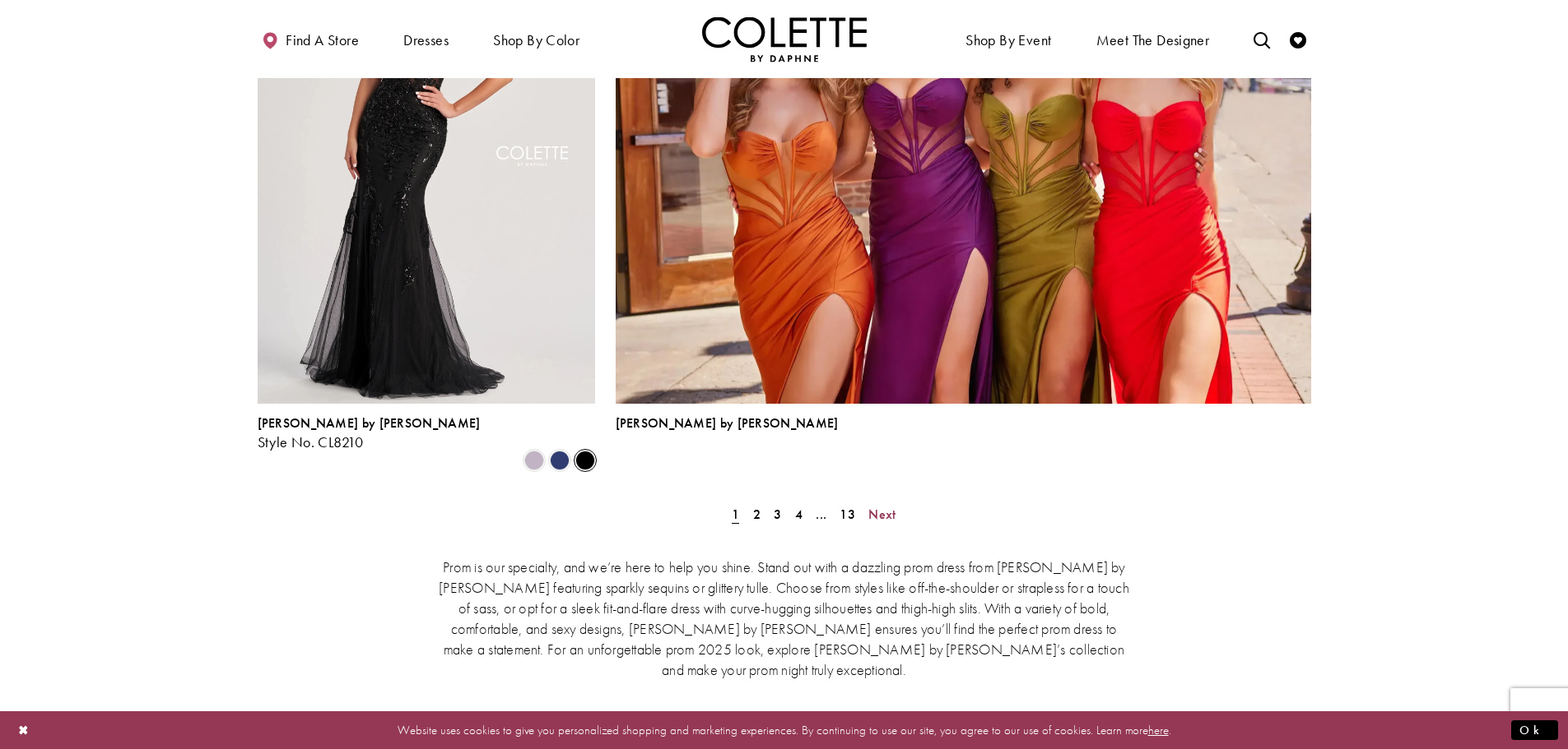
drag, startPoint x: 881, startPoint y: 401, endPoint x: 1237, endPoint y: 437, distance: 357.8
click at [882, 506] on span "Next" at bounding box center [882, 514] width 27 height 17
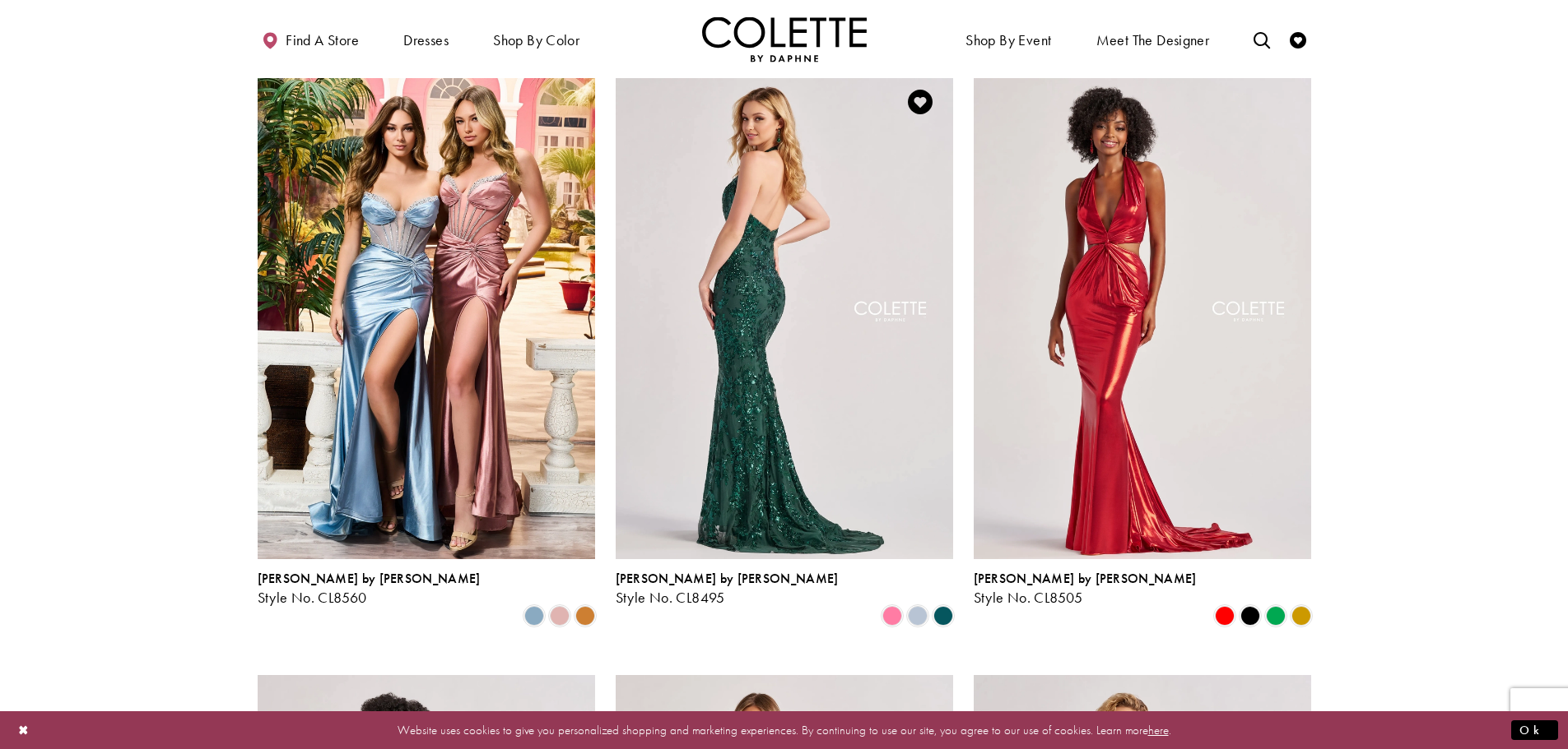
scroll to position [998, 0]
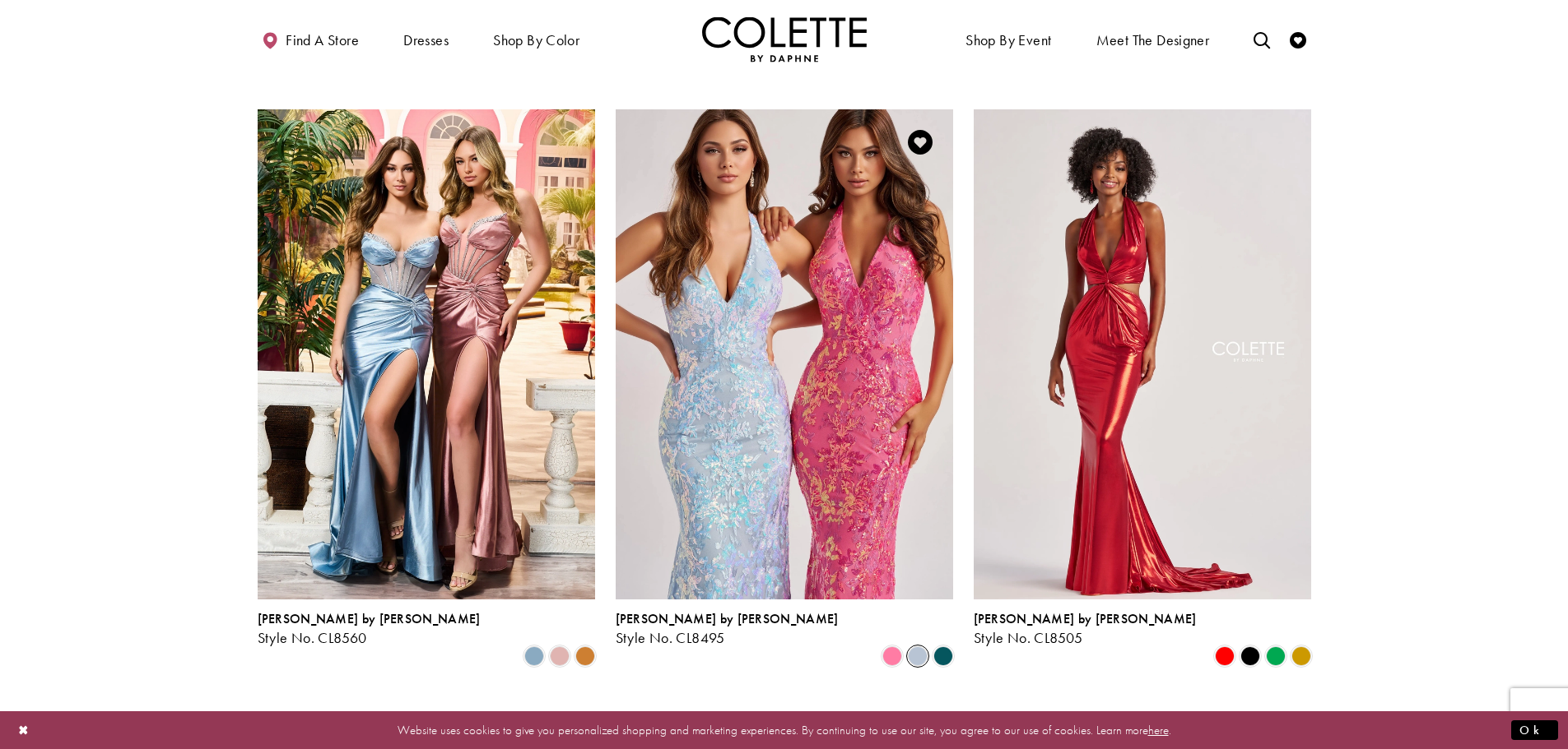
click at [912, 647] on span "Product List" at bounding box center [917, 656] width 20 height 20
click at [888, 647] on span "Product List" at bounding box center [891, 656] width 20 height 20
click at [941, 647] on span "Product List" at bounding box center [943, 656] width 20 height 20
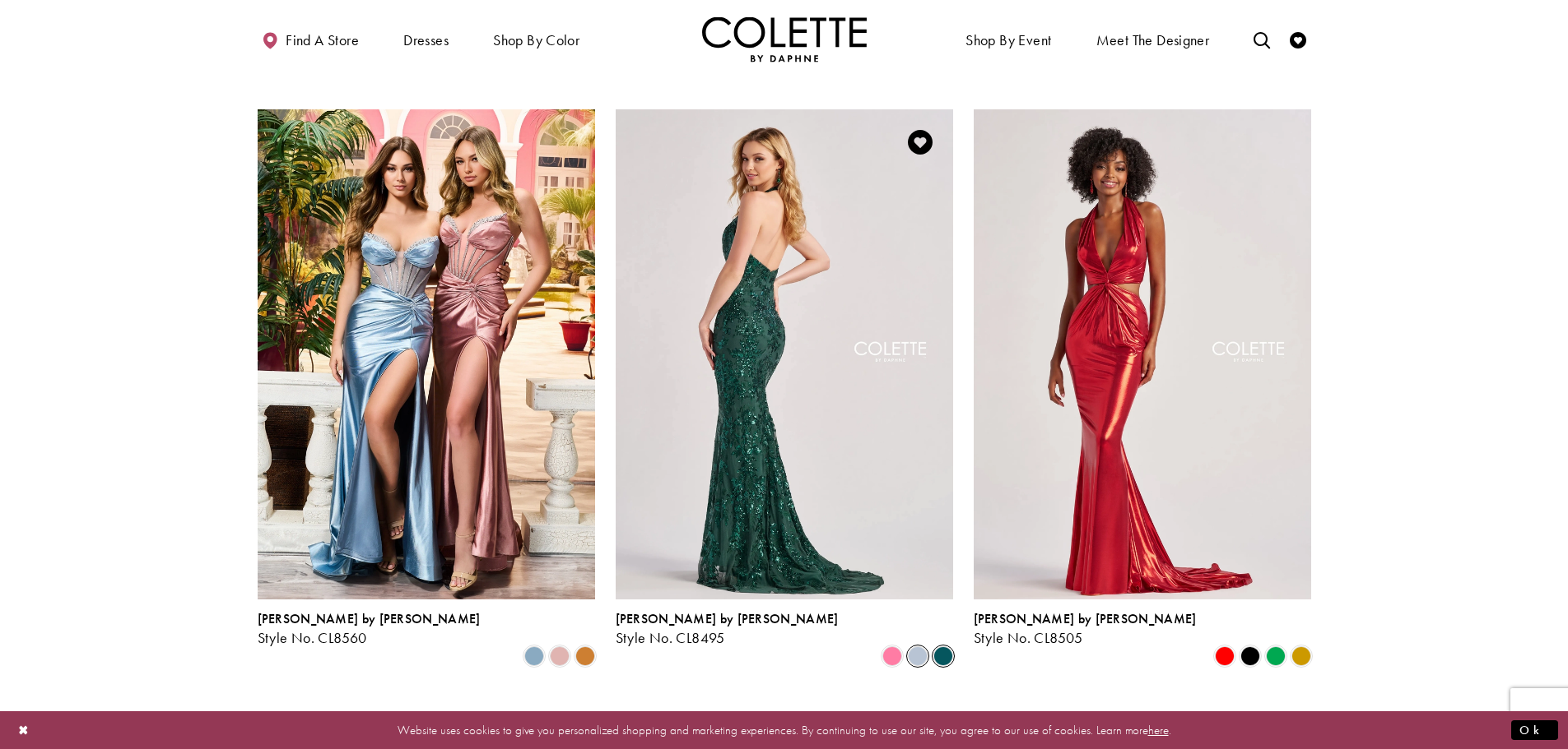
click at [912, 647] on span "Product List" at bounding box center [917, 656] width 20 height 20
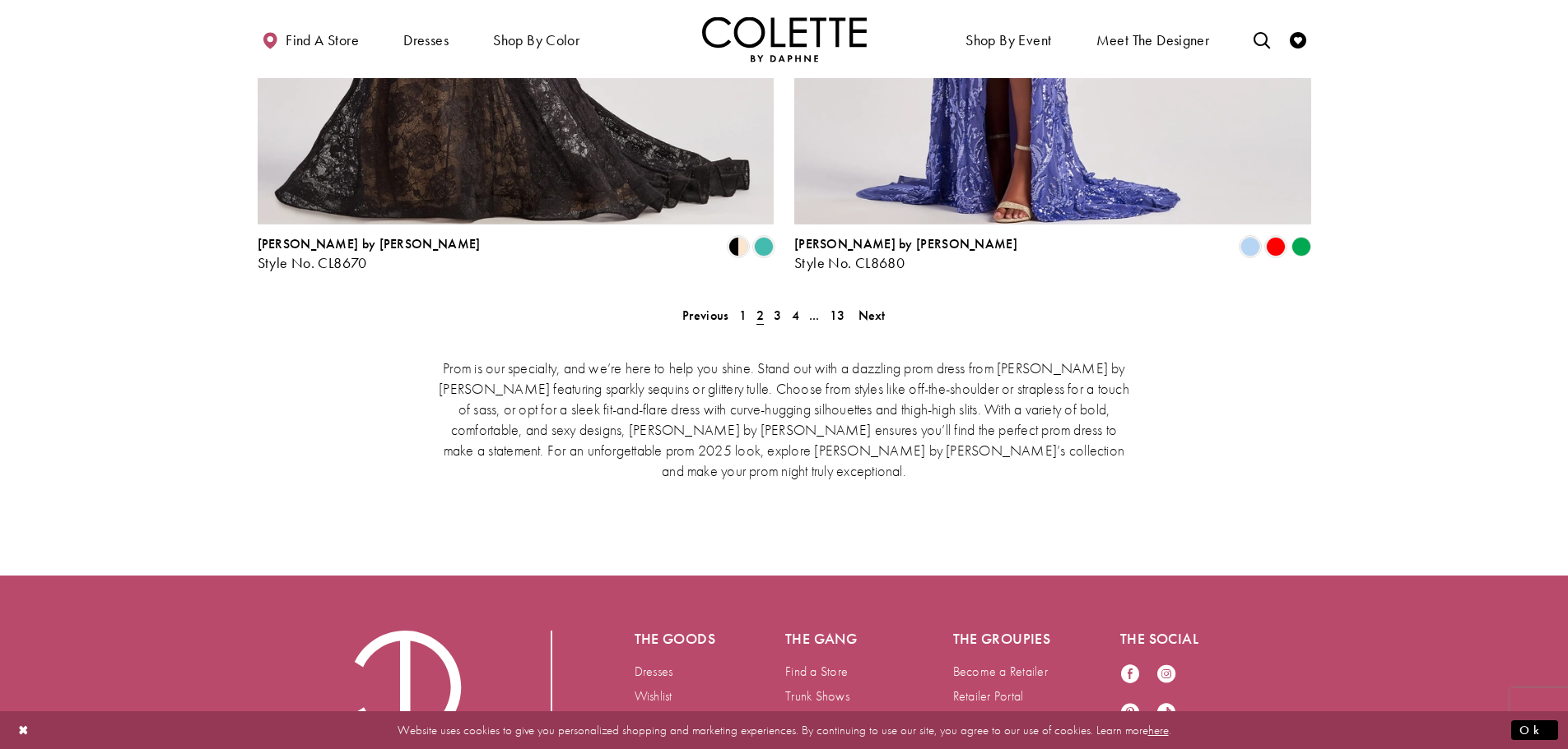
scroll to position [3520, 0]
